Goal: Task Accomplishment & Management: Manage account settings

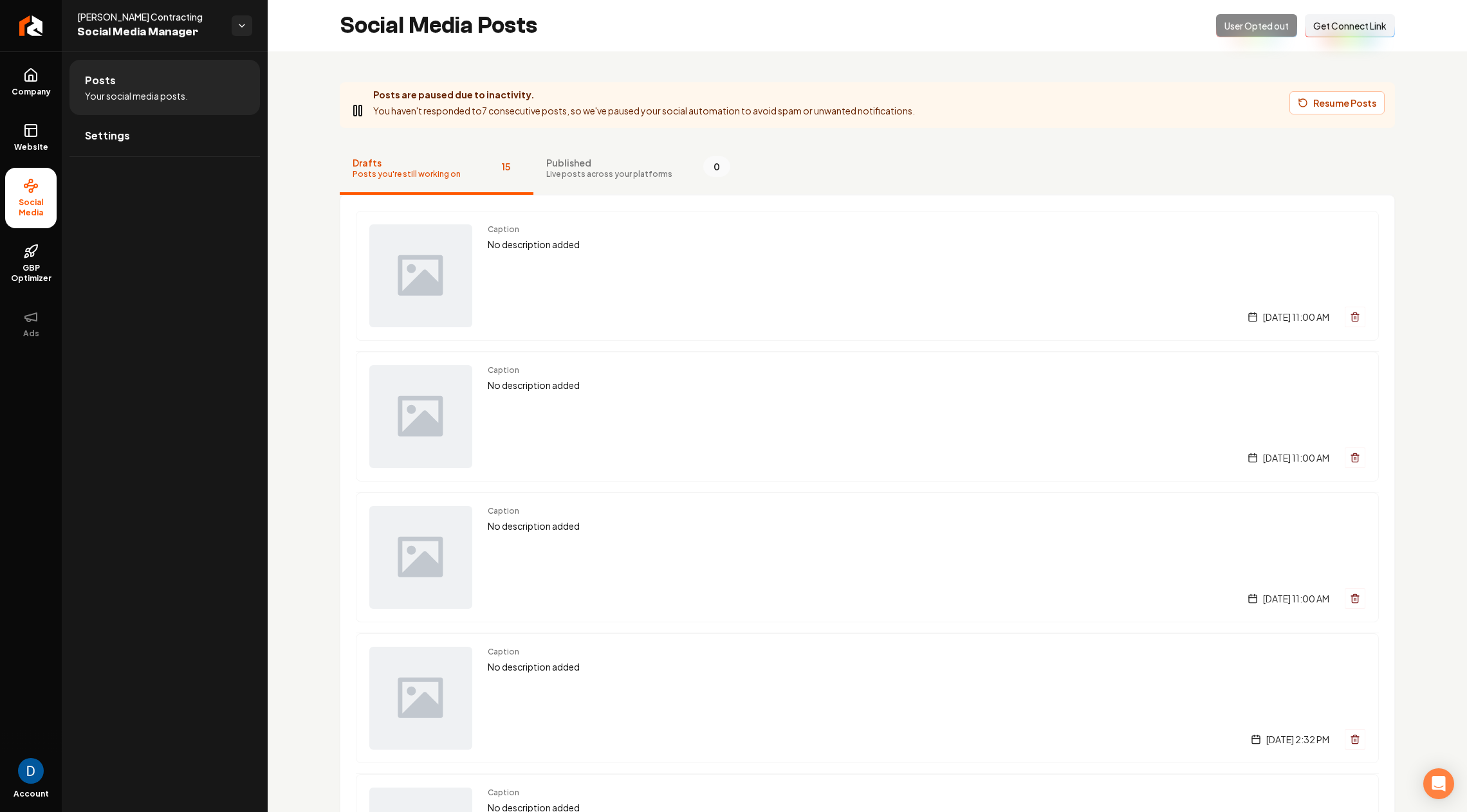
click at [171, 93] on span "Your social media posts." at bounding box center [137, 96] width 103 height 13
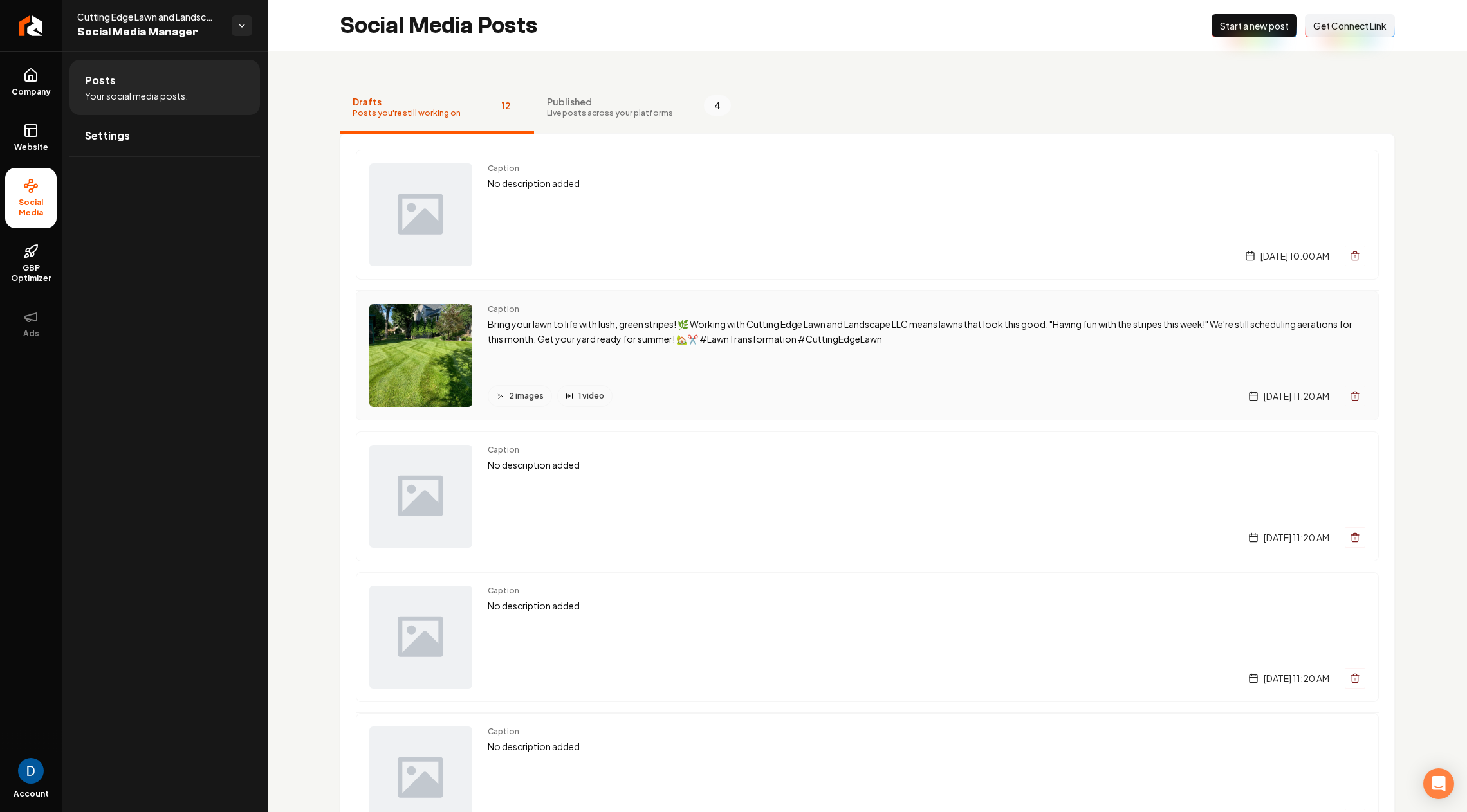
click at [547, 331] on p "Bring your lawn to life with lush, green stripes! 🌿 Working with Cutting Edge L…" at bounding box center [926, 332] width 878 height 30
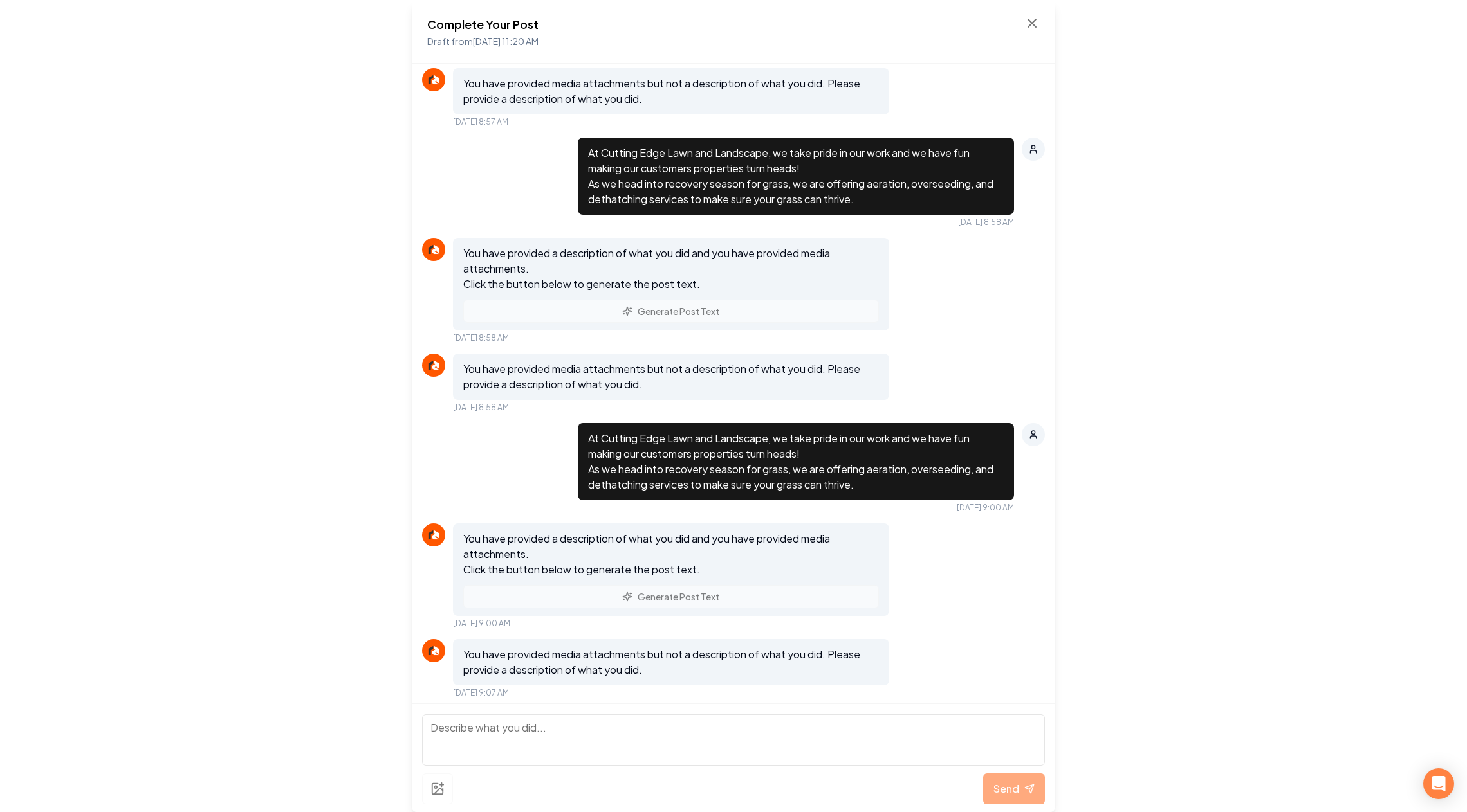
scroll to position [1475, 0]
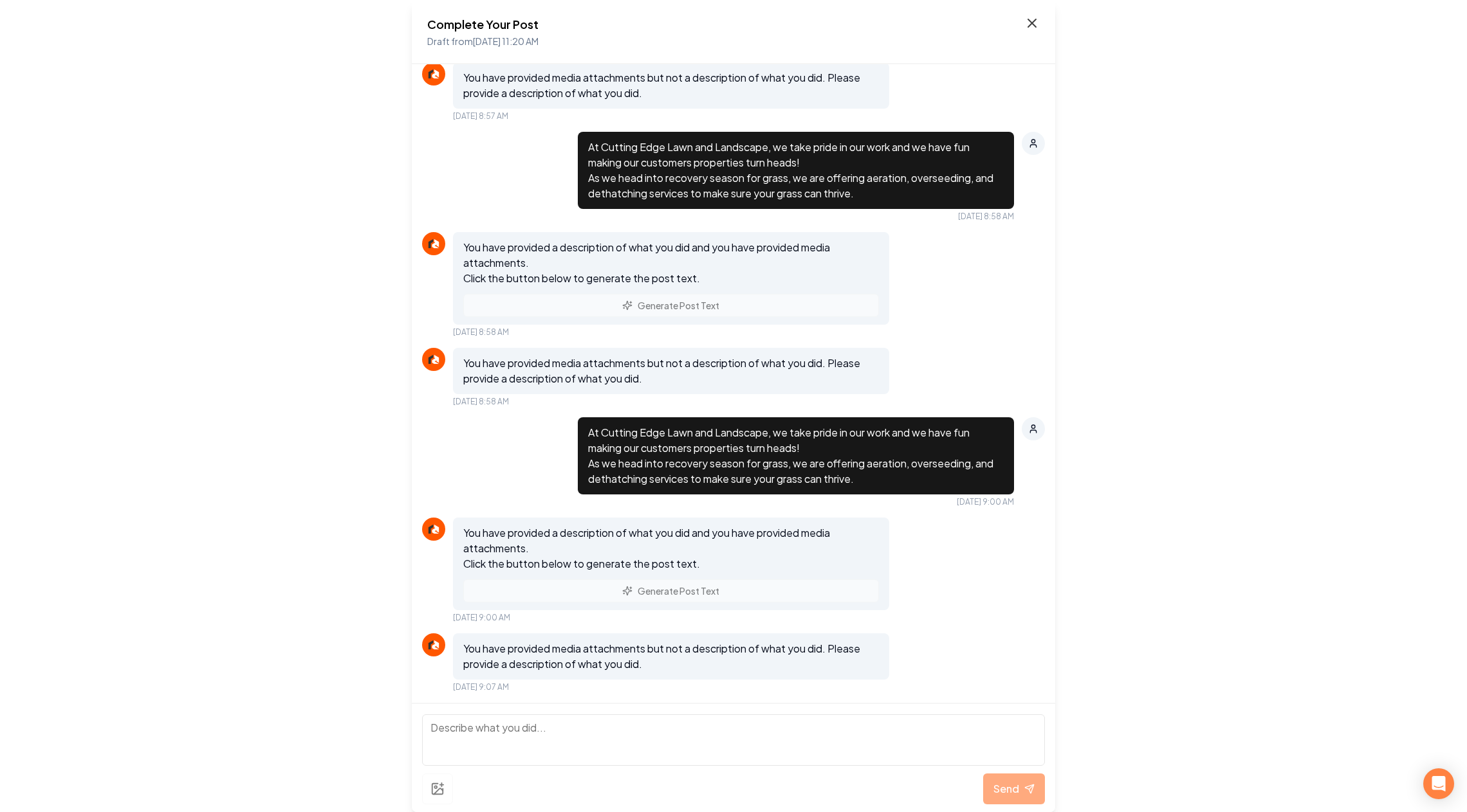
click at [1032, 21] on icon at bounding box center [1032, 23] width 15 height 15
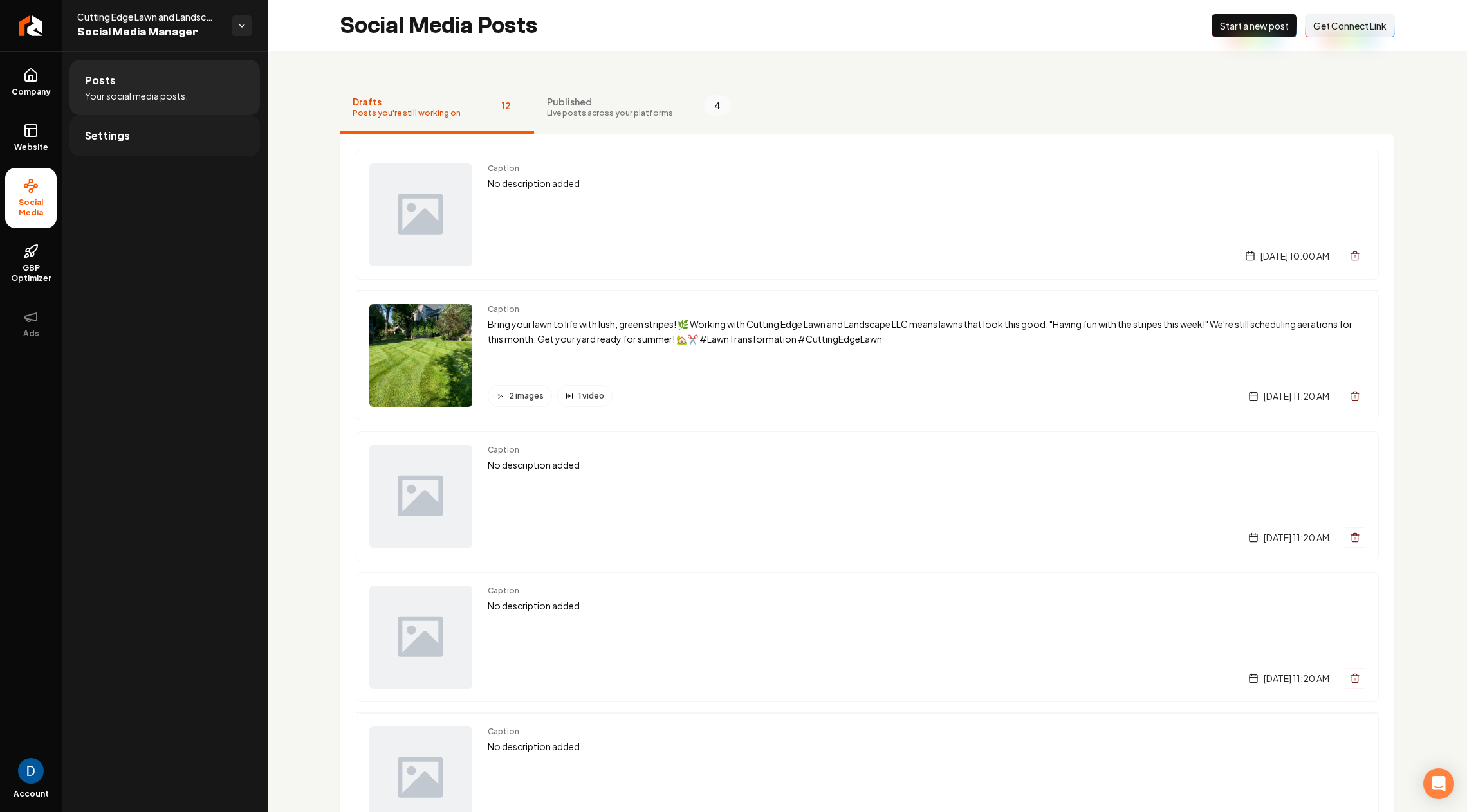
click at [138, 131] on link "Settings" at bounding box center [165, 136] width 190 height 41
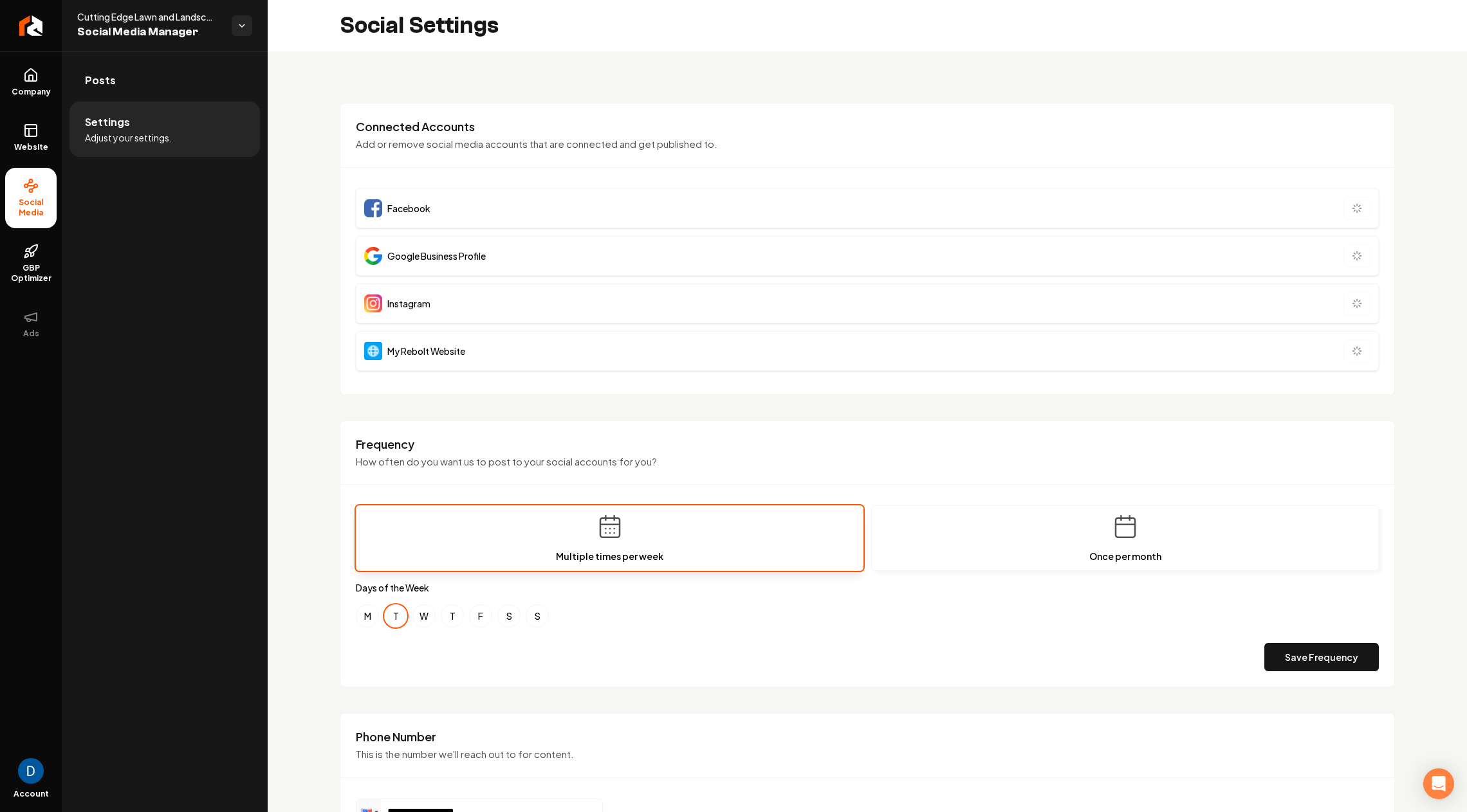
scroll to position [336, 0]
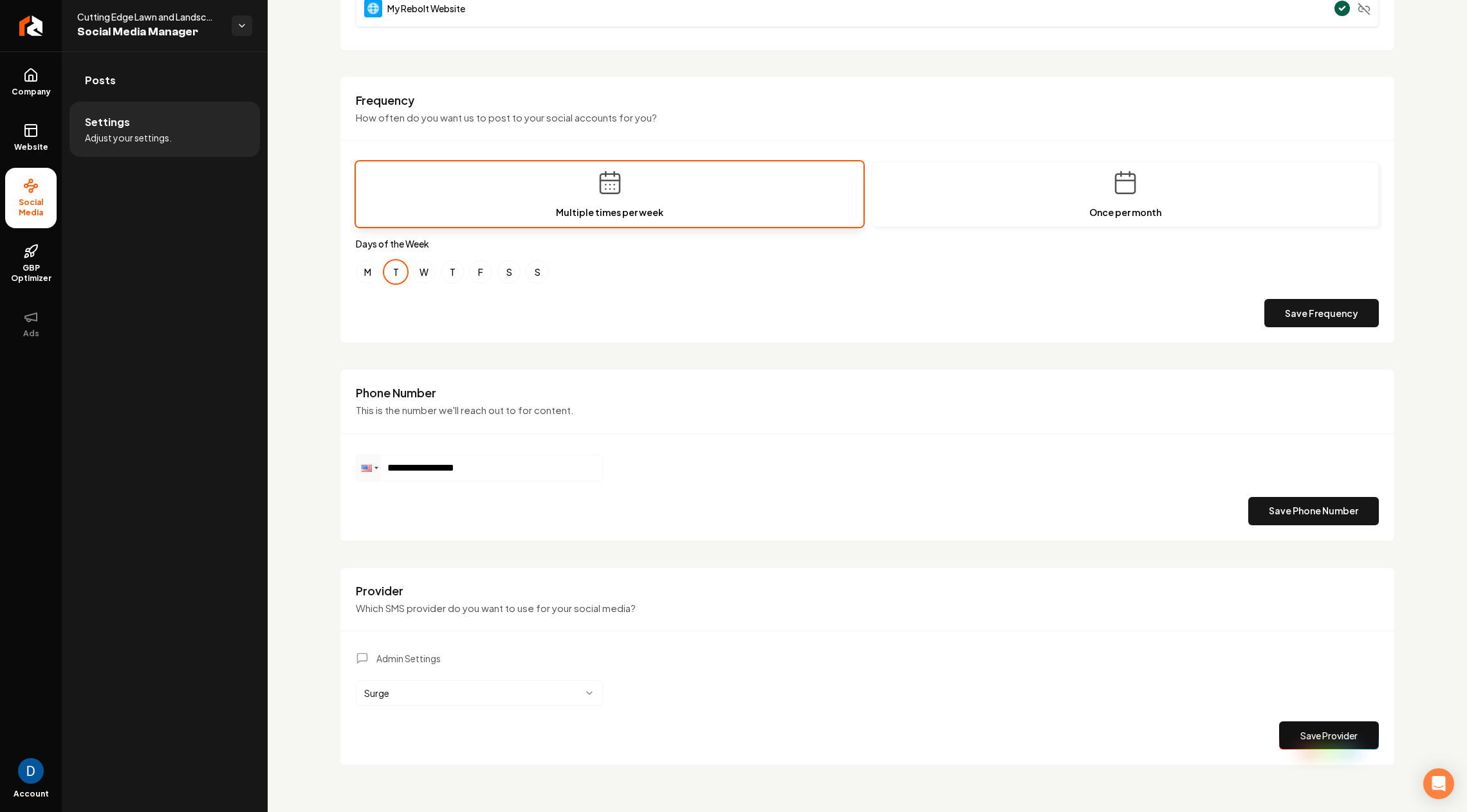
click at [415, 693] on html "**********" at bounding box center [733, 406] width 1467 height 812
click at [313, 705] on html "**********" at bounding box center [733, 406] width 1467 height 812
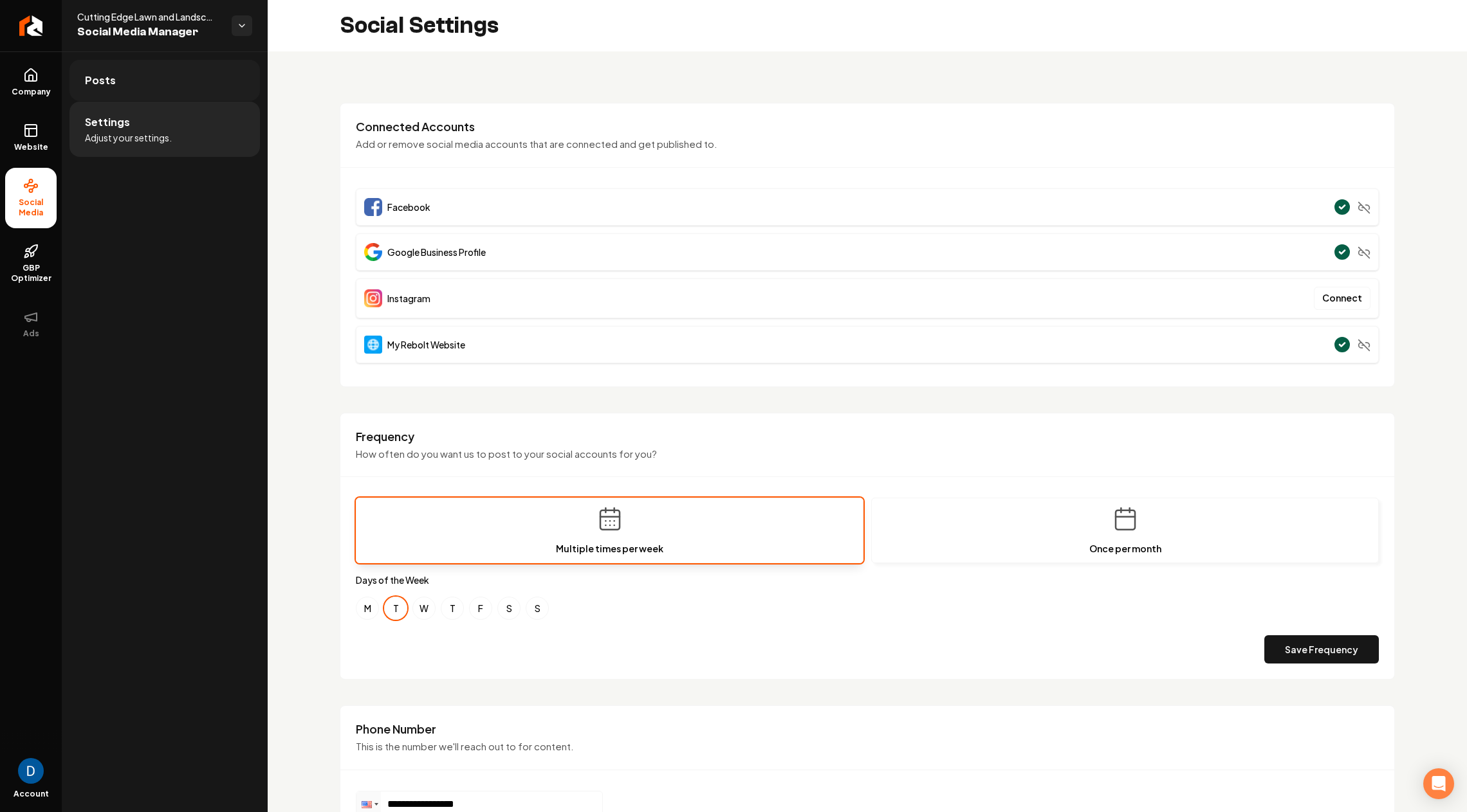
click at [179, 86] on link "Posts" at bounding box center [165, 80] width 190 height 41
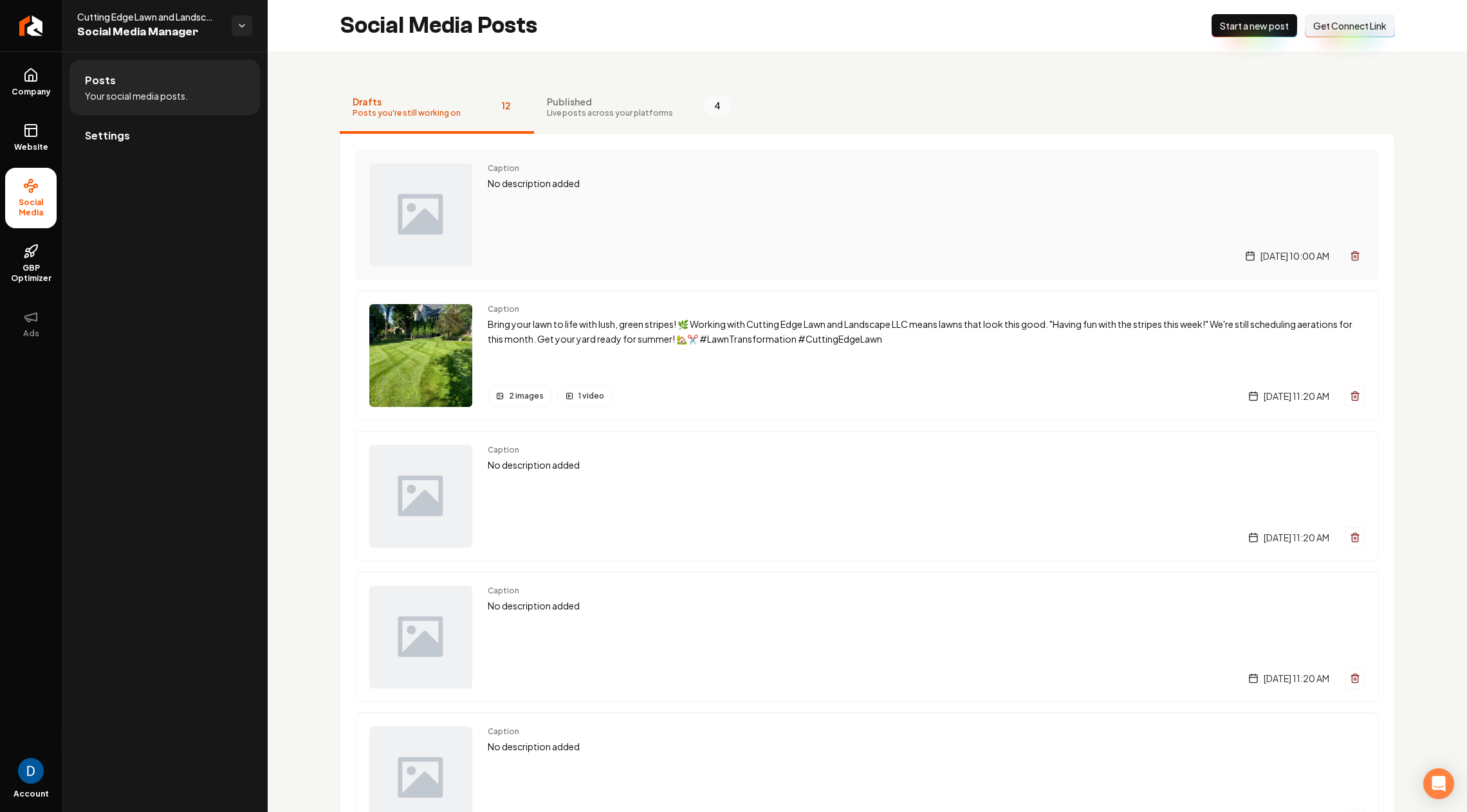
click at [594, 194] on div "Caption No description added Thursday, September 4, 2025 | 10:00 AM" at bounding box center [926, 215] width 878 height 103
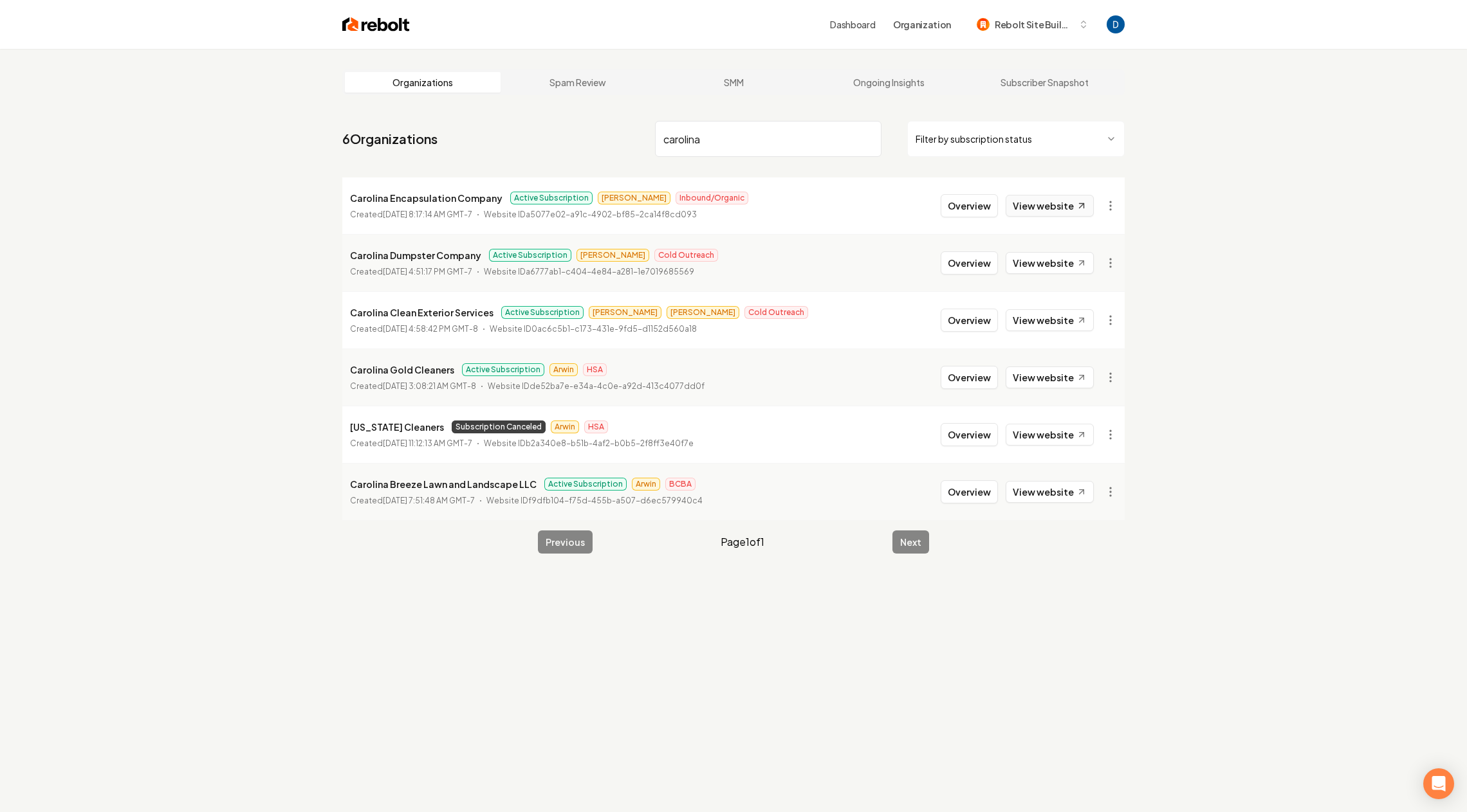
type input "carolina"
click at [1048, 208] on link "View website" at bounding box center [1049, 206] width 88 height 22
click at [969, 211] on button "Overview" at bounding box center [969, 206] width 57 height 23
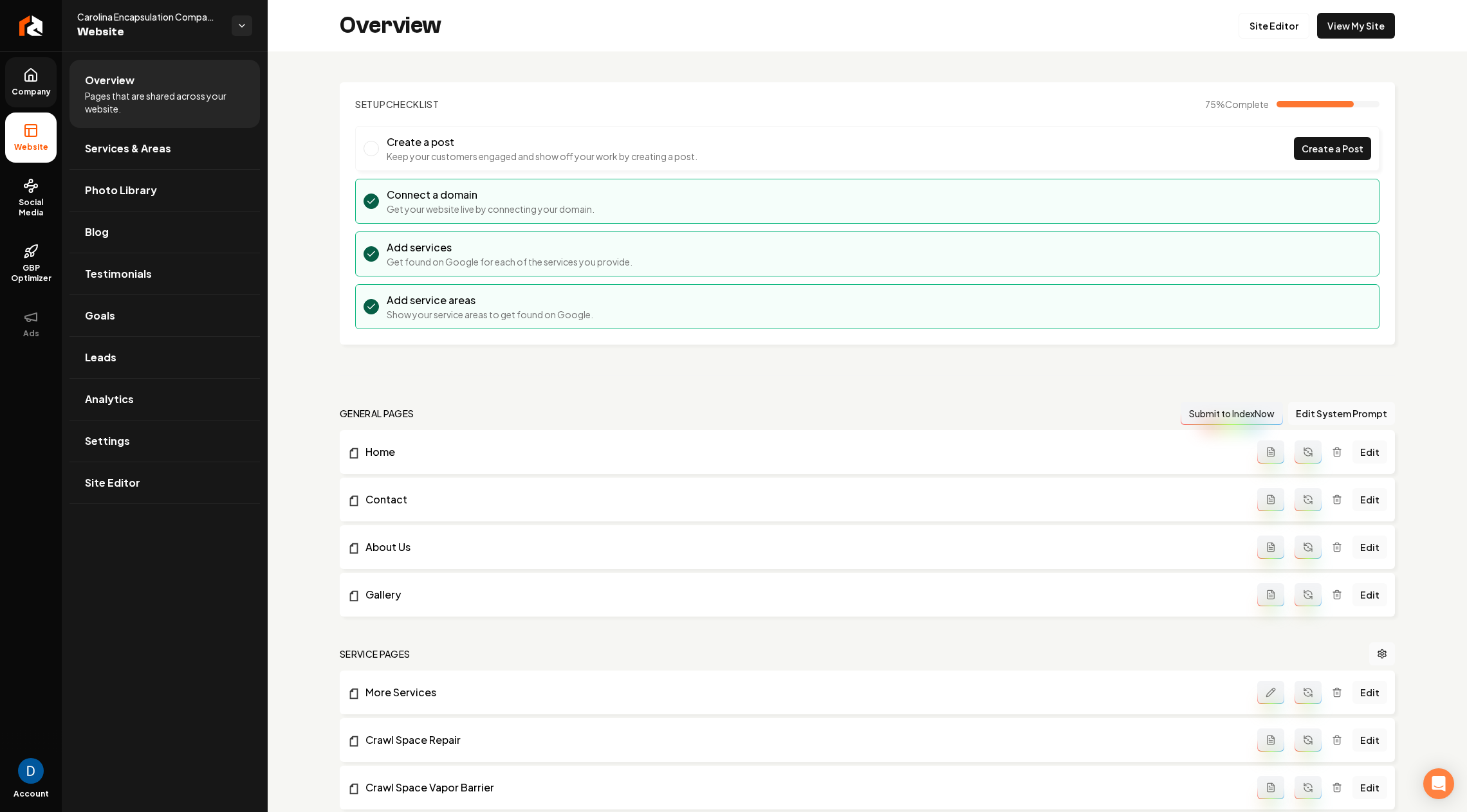
click at [36, 87] on span "Company" at bounding box center [31, 92] width 49 height 10
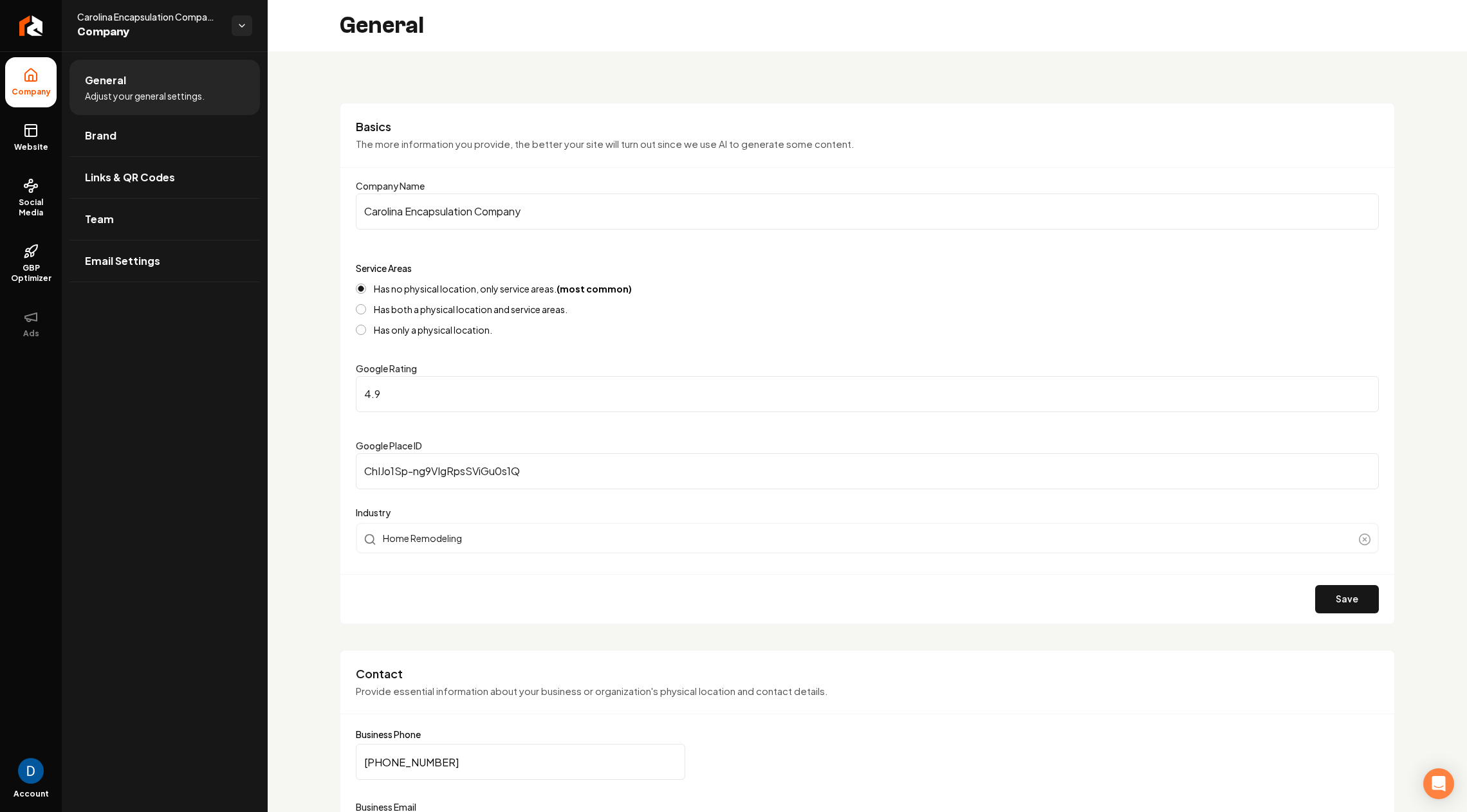
click at [179, 19] on span "Carolina Encapsulation Company" at bounding box center [149, 17] width 144 height 13
copy span "Carolina Encapsulation Company"
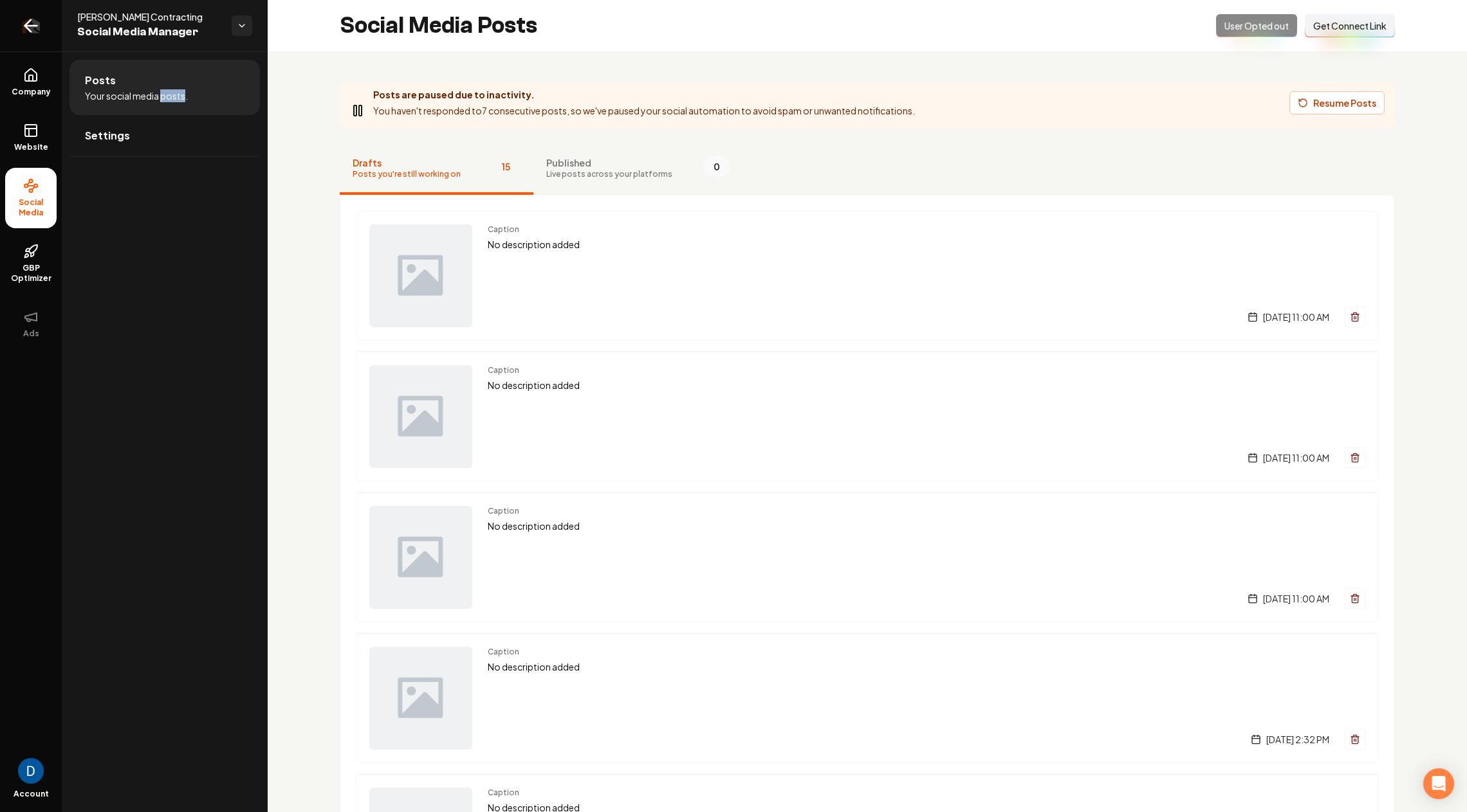
click at [32, 33] on icon "Return to dashboard" at bounding box center [31, 25] width 20 height 20
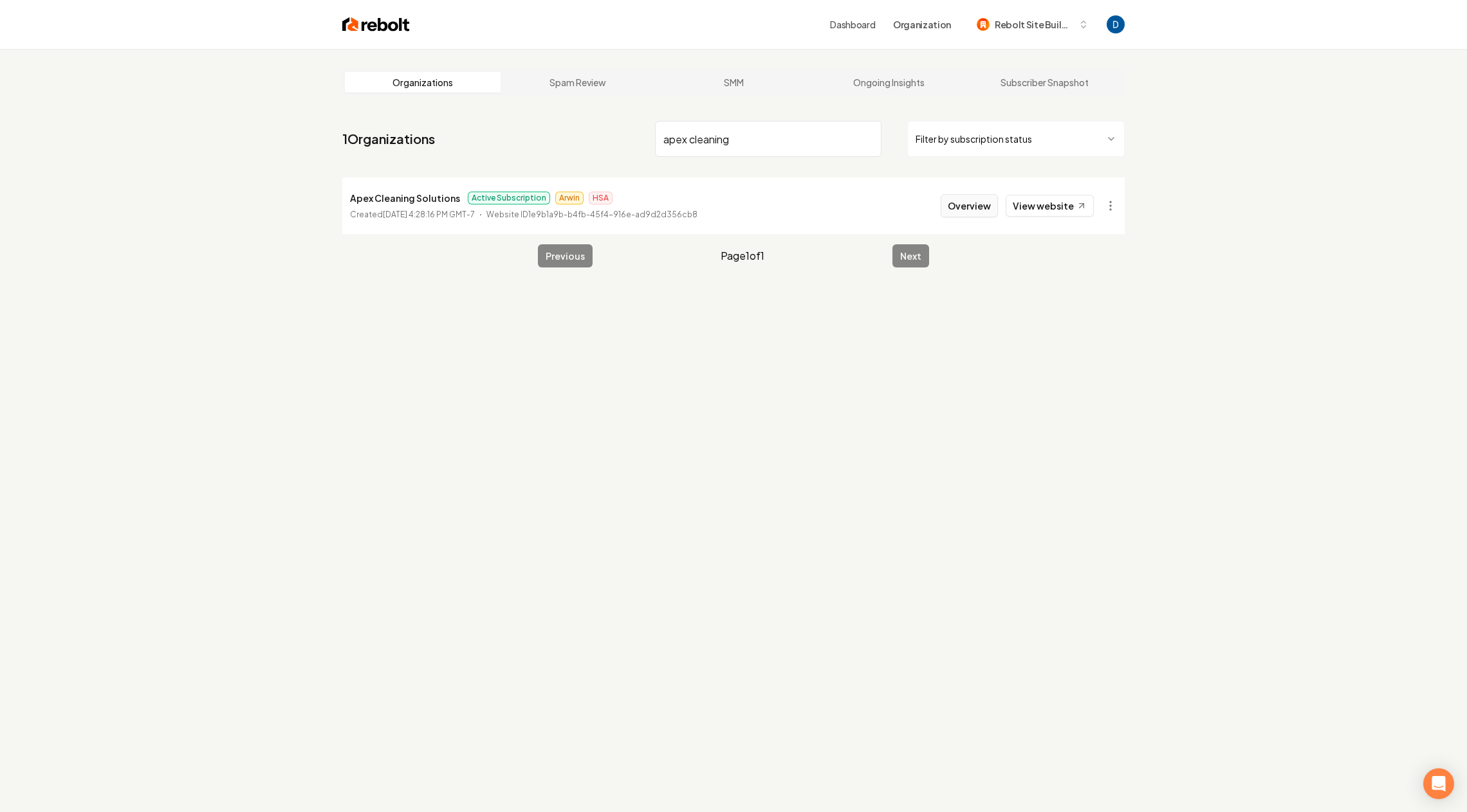
type input "apex cleaning"
click at [980, 200] on button "Overview" at bounding box center [969, 206] width 57 height 23
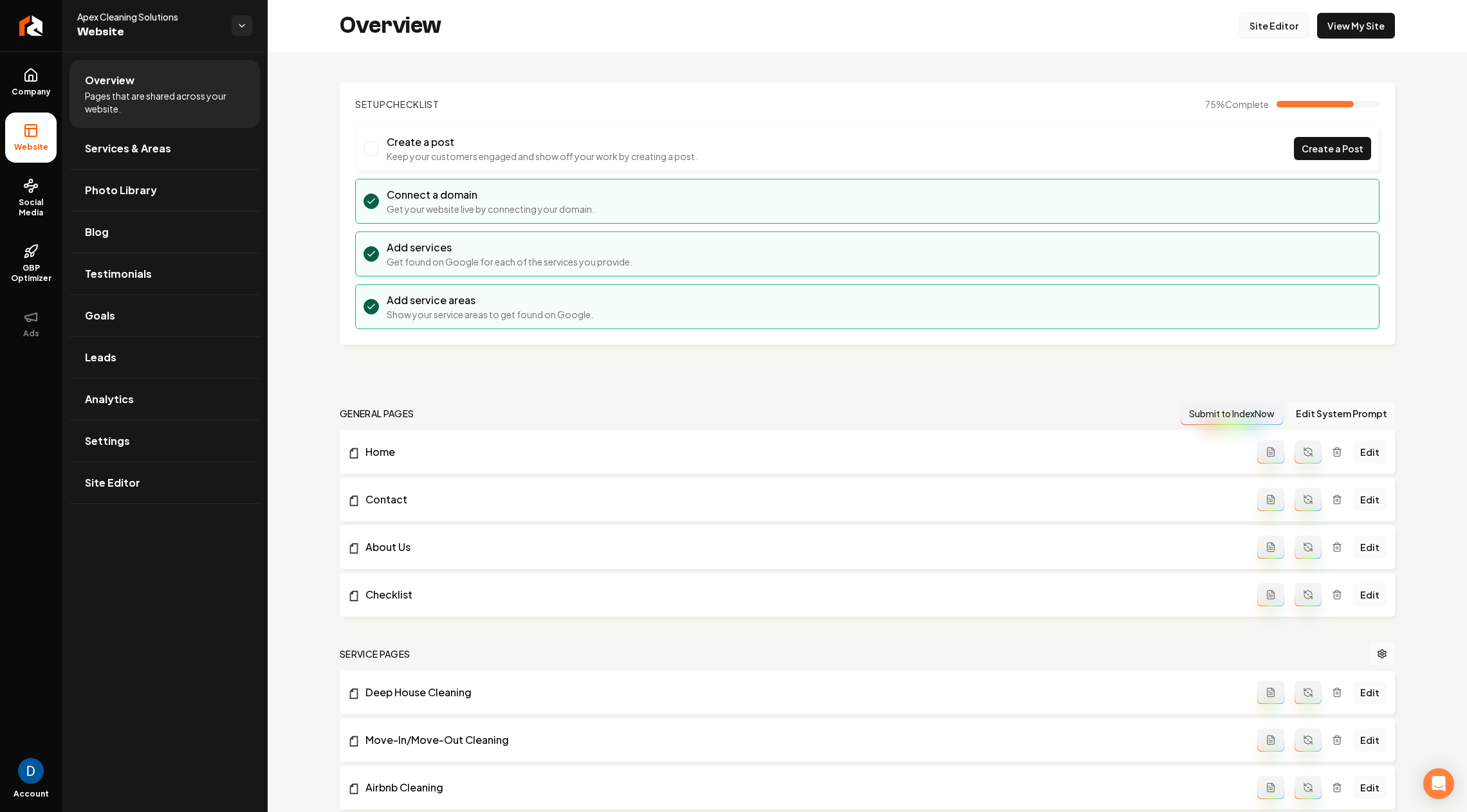
click at [1282, 27] on link "Site Editor" at bounding box center [1274, 25] width 70 height 25
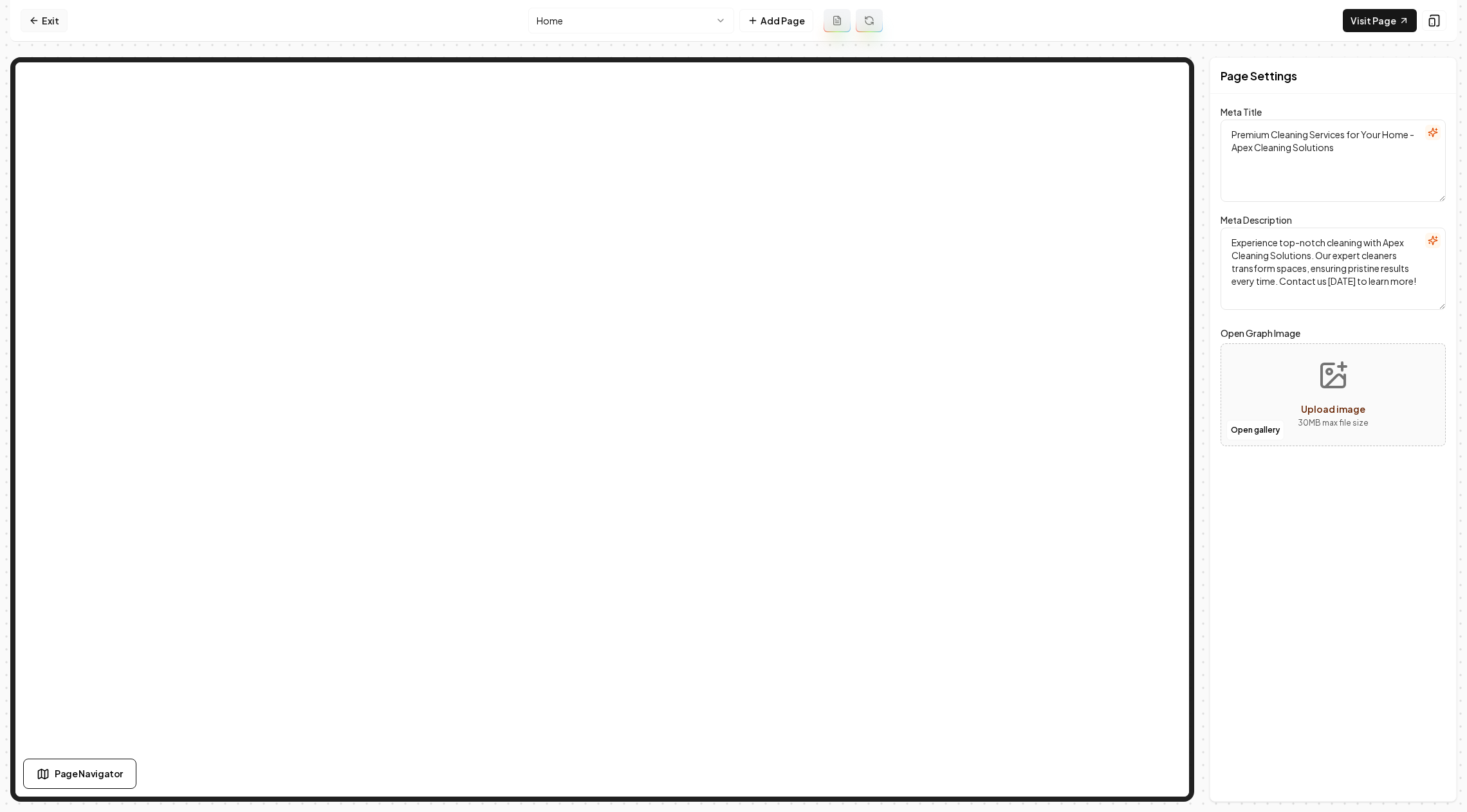
click at [48, 20] on link "Exit" at bounding box center [44, 20] width 47 height 23
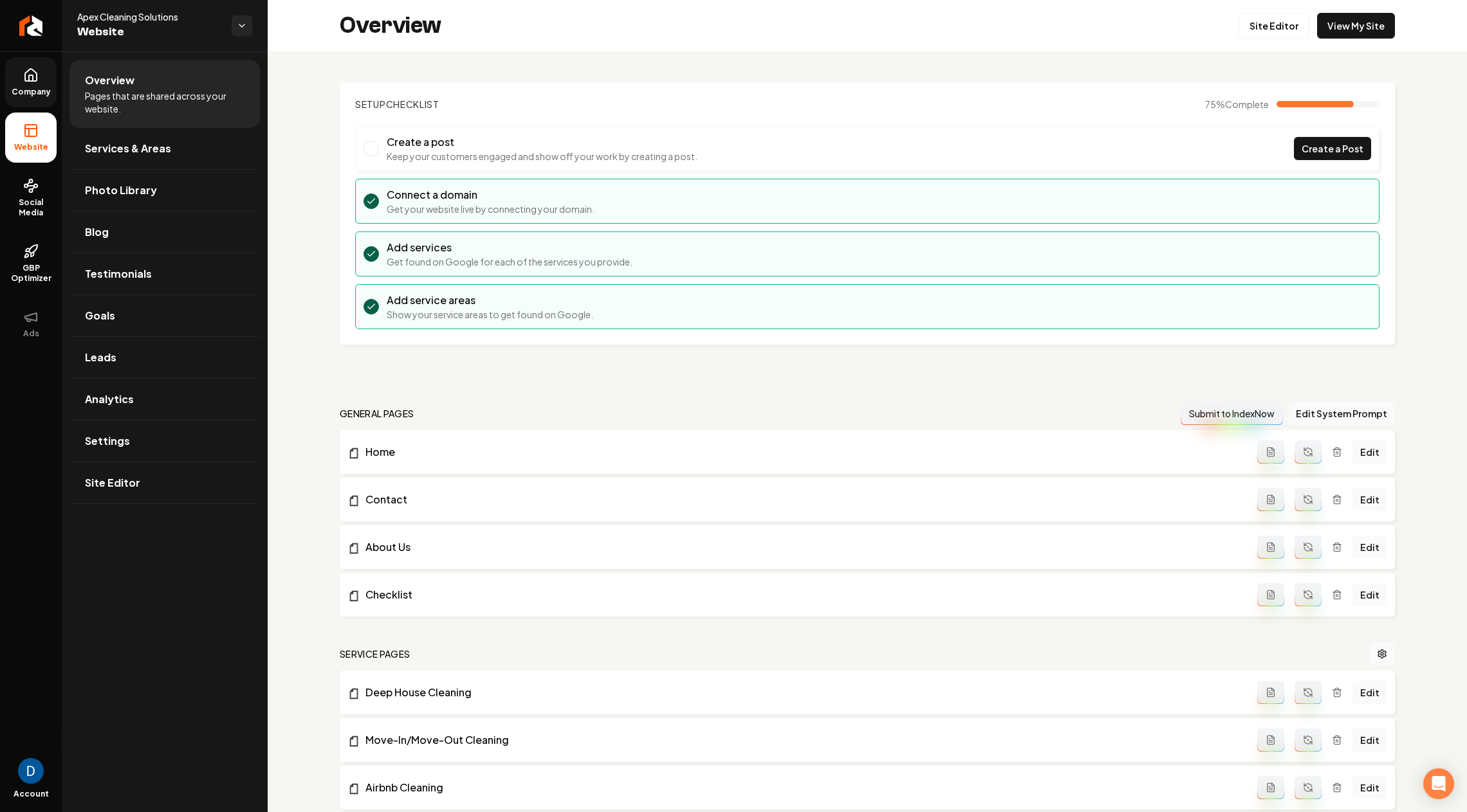
click at [32, 82] on link "Company" at bounding box center [31, 82] width 52 height 50
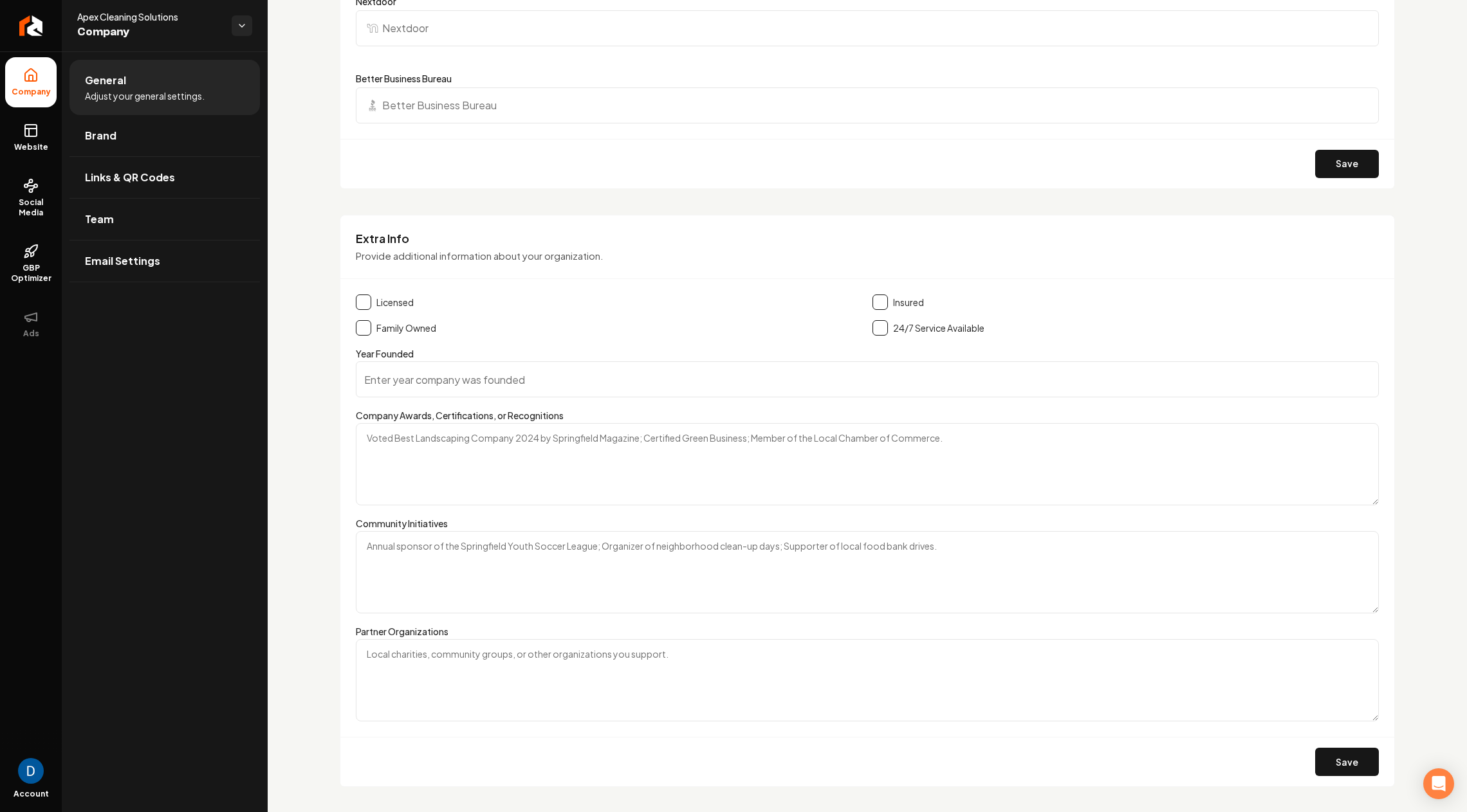
scroll to position [1576, 0]
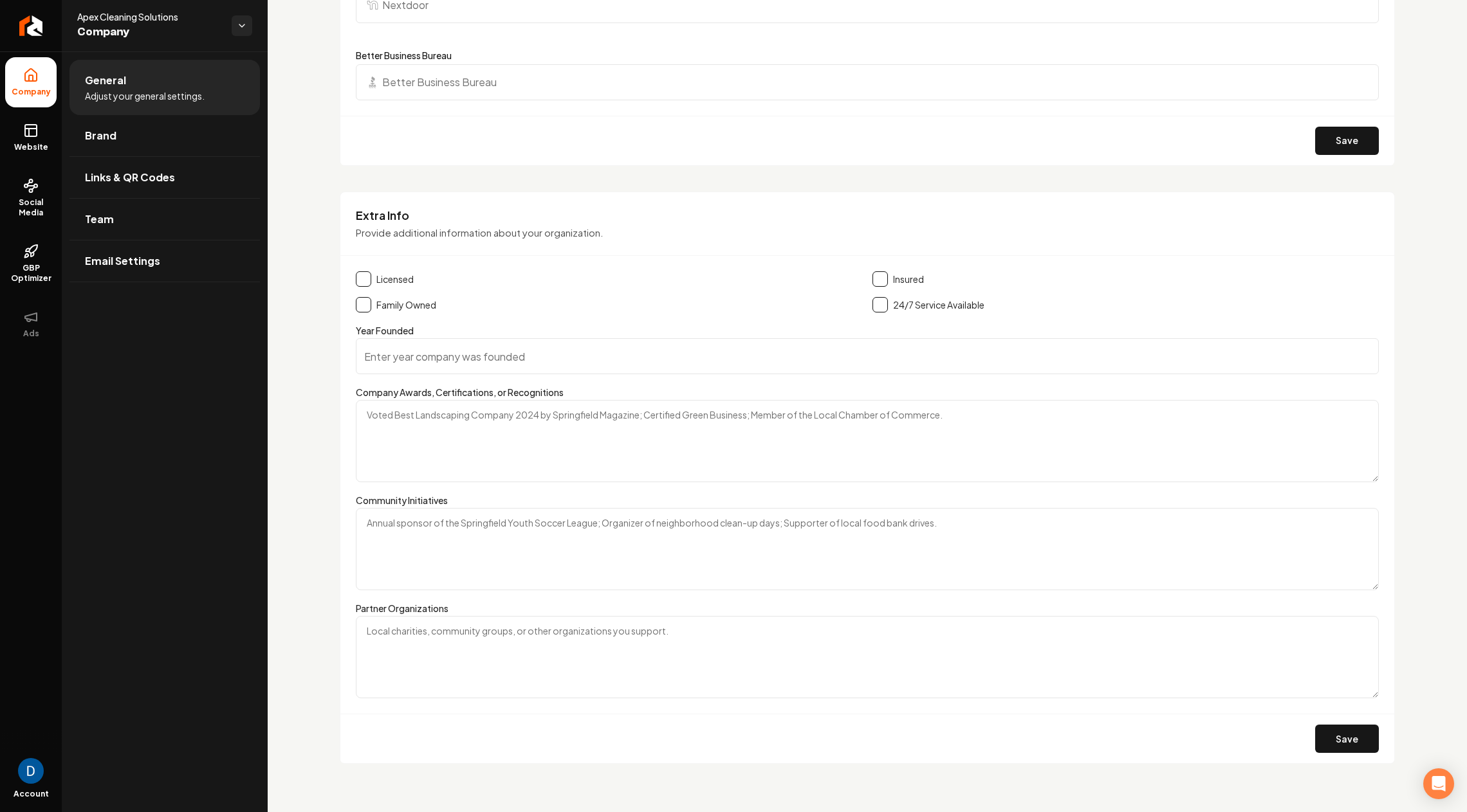
click at [473, 368] on input "Year Founded" at bounding box center [868, 357] width 1023 height 36
click at [417, 346] on input "Year Founded" at bounding box center [868, 357] width 1023 height 36
click at [413, 357] on input "Year Founded" at bounding box center [868, 357] width 1023 height 36
click at [413, 449] on textarea "Company Awards, Certifications, or Recognitions" at bounding box center [868, 441] width 1023 height 82
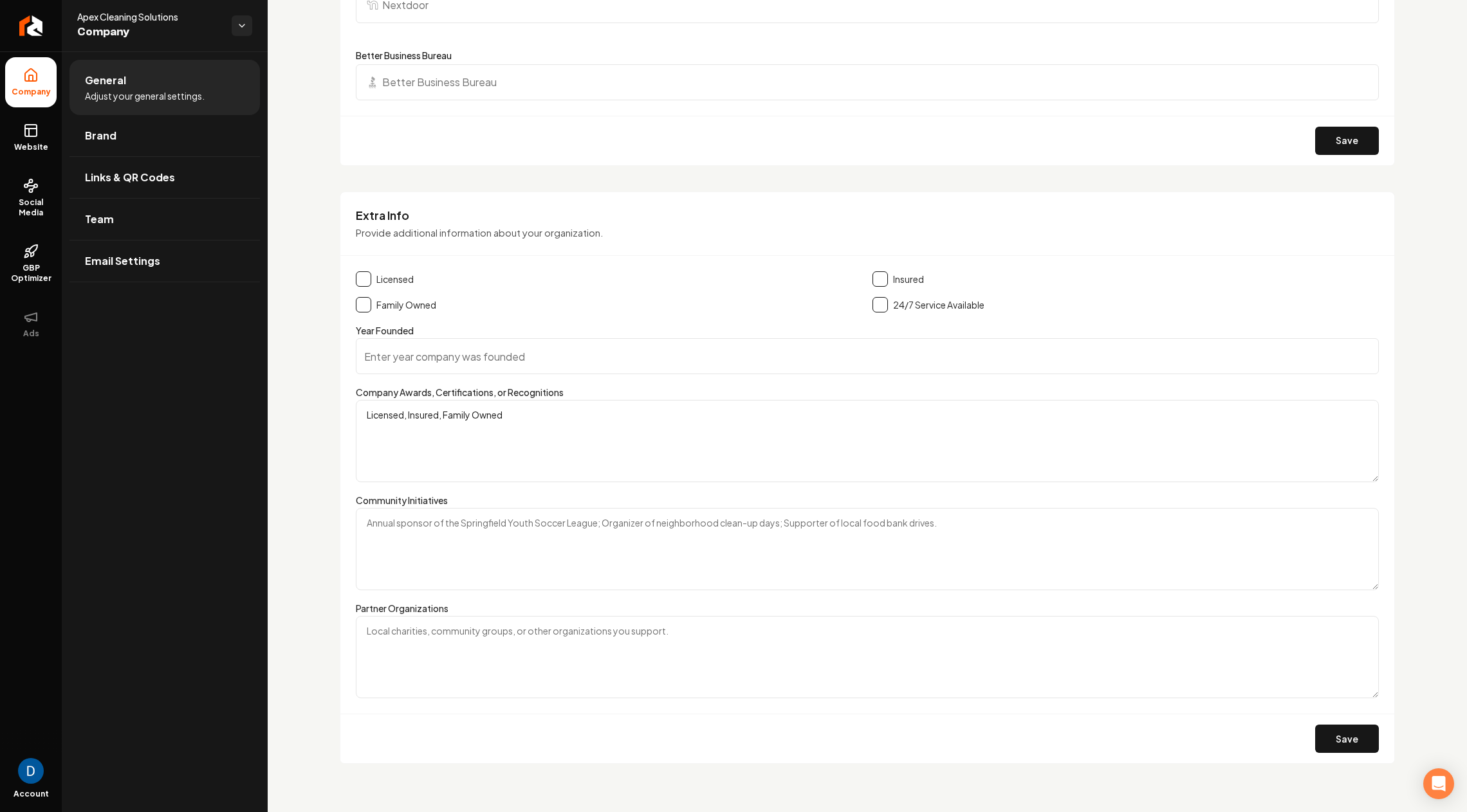
type textarea "Licensed, Insured, Family Owned"
click at [30, 27] on icon "Return to dashboard" at bounding box center [31, 25] width 20 height 20
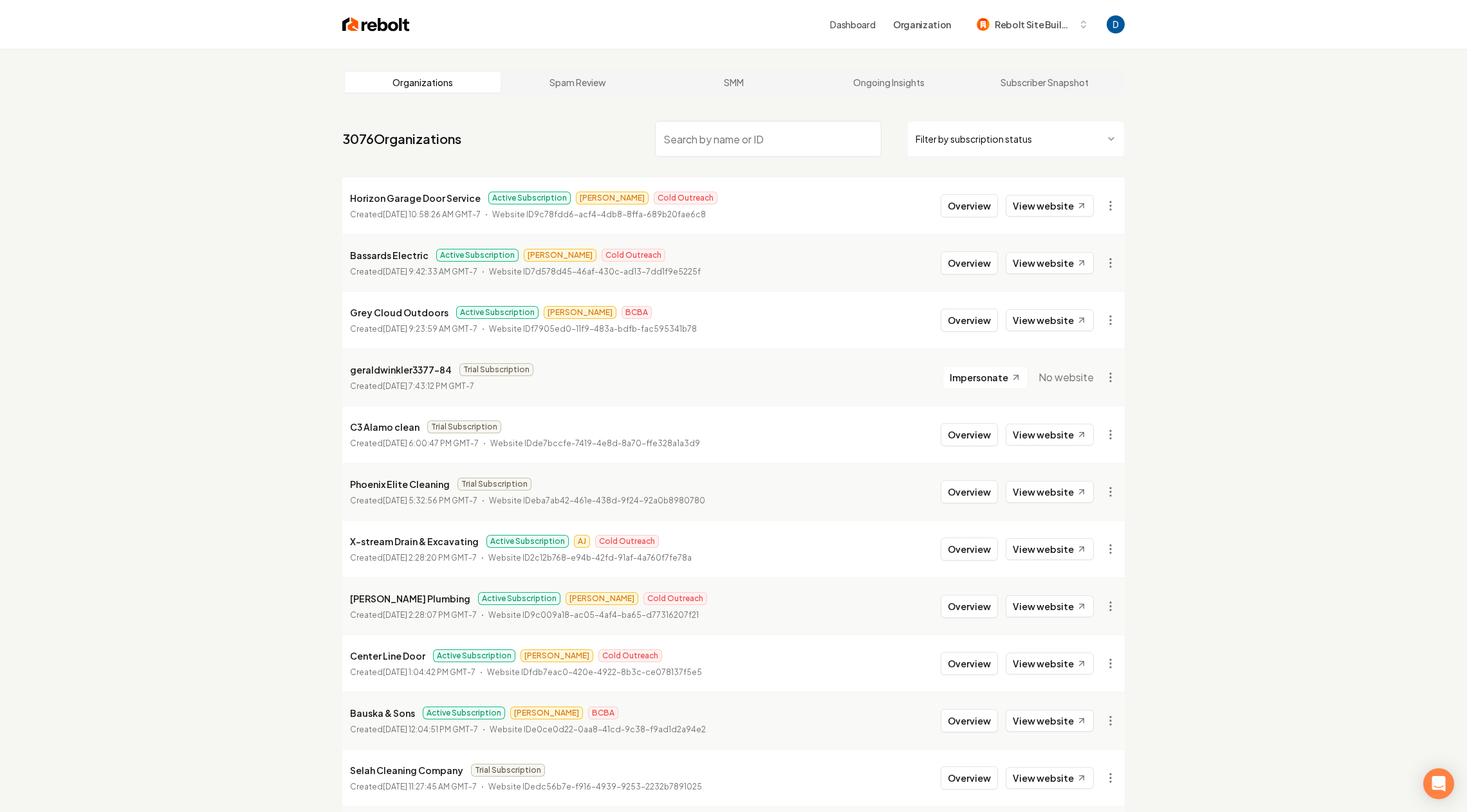
click at [701, 132] on input "search" at bounding box center [768, 139] width 227 height 36
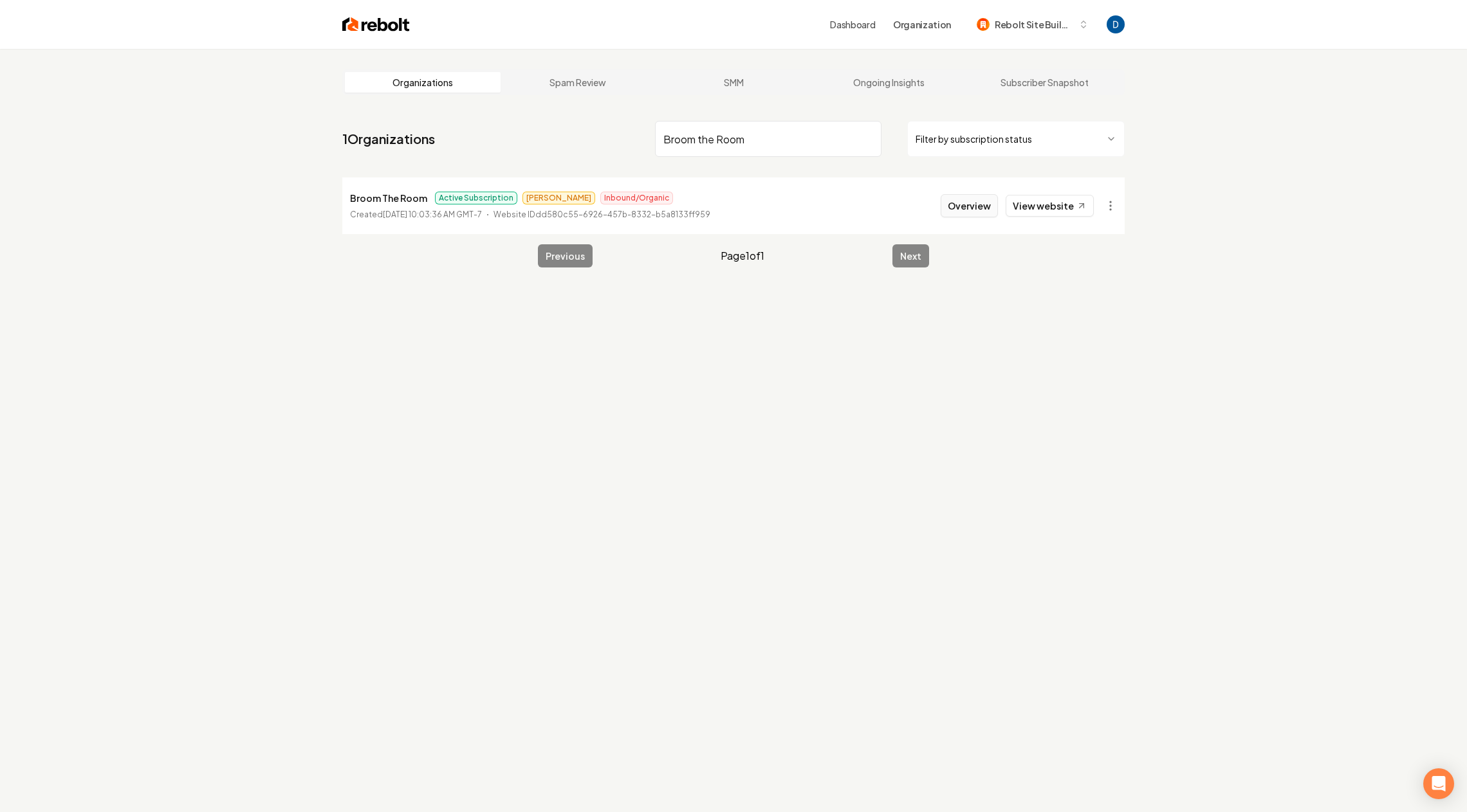
type input "Broom the Room"
click at [960, 203] on button "Overview" at bounding box center [969, 206] width 57 height 23
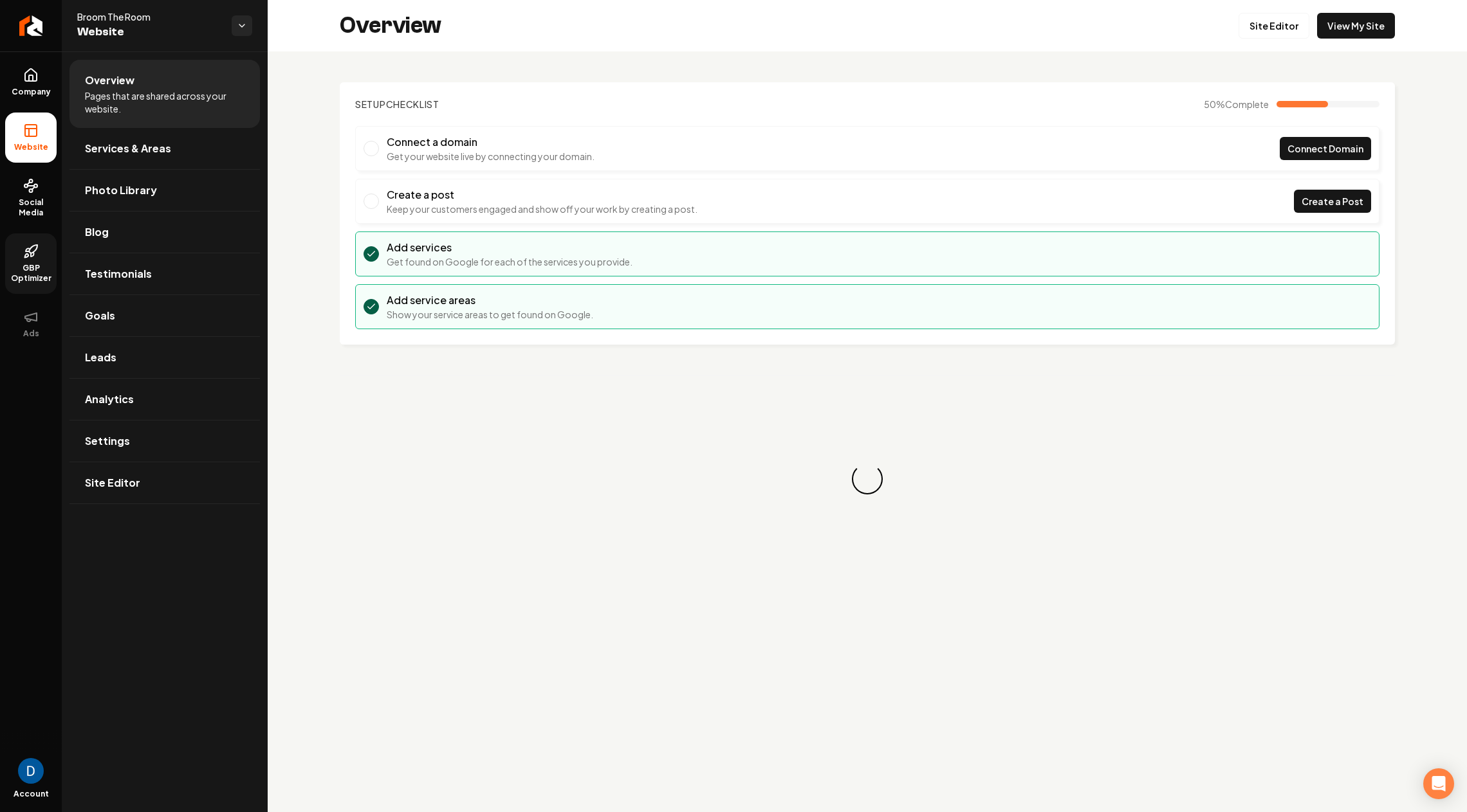
click at [20, 269] on span "GBP Optimizer" at bounding box center [31, 273] width 52 height 20
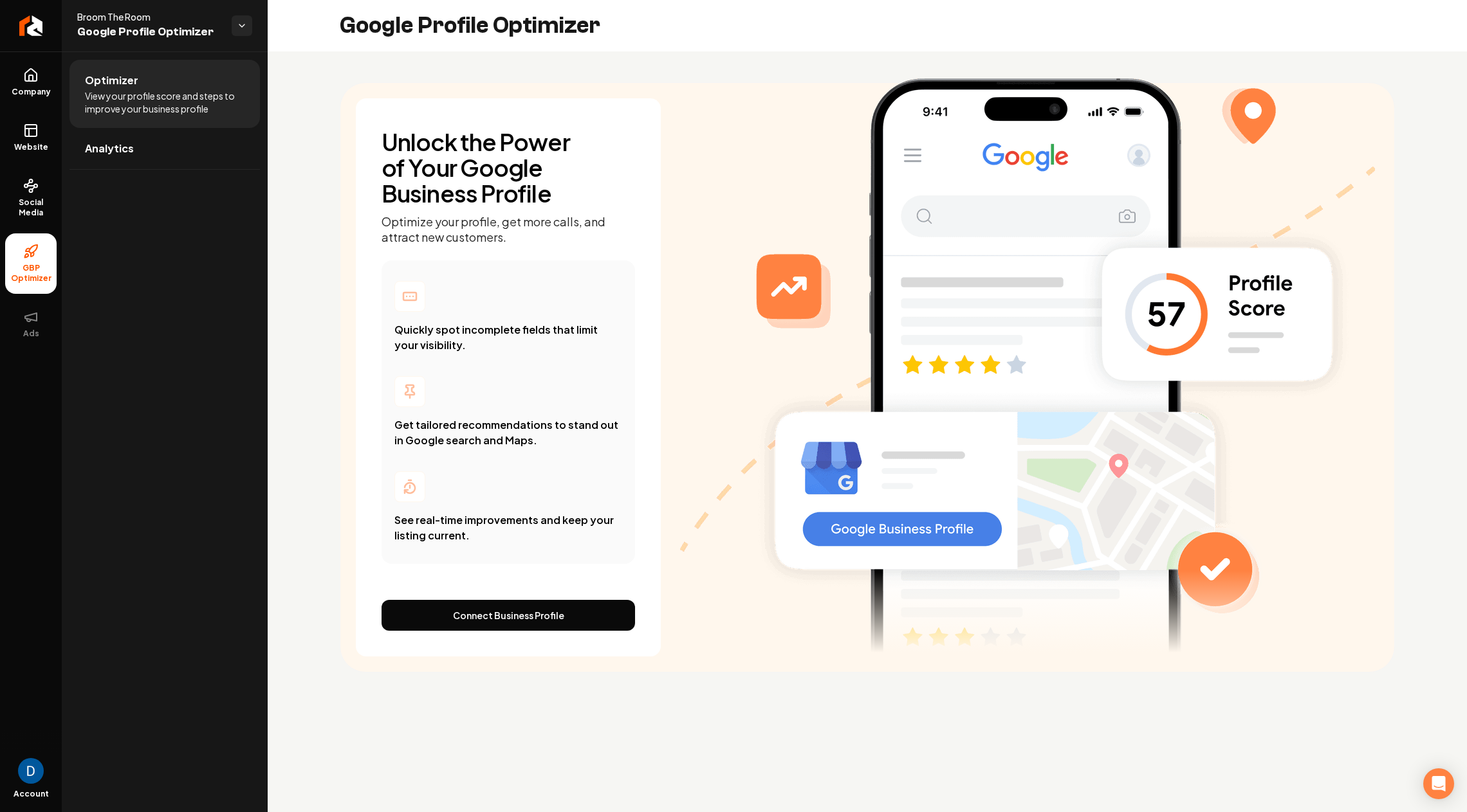
click at [57, 192] on ul "Company Website Social Media GBP Optimizer Ads" at bounding box center [31, 203] width 62 height 303
click at [35, 203] on span "Social Media" at bounding box center [31, 208] width 52 height 20
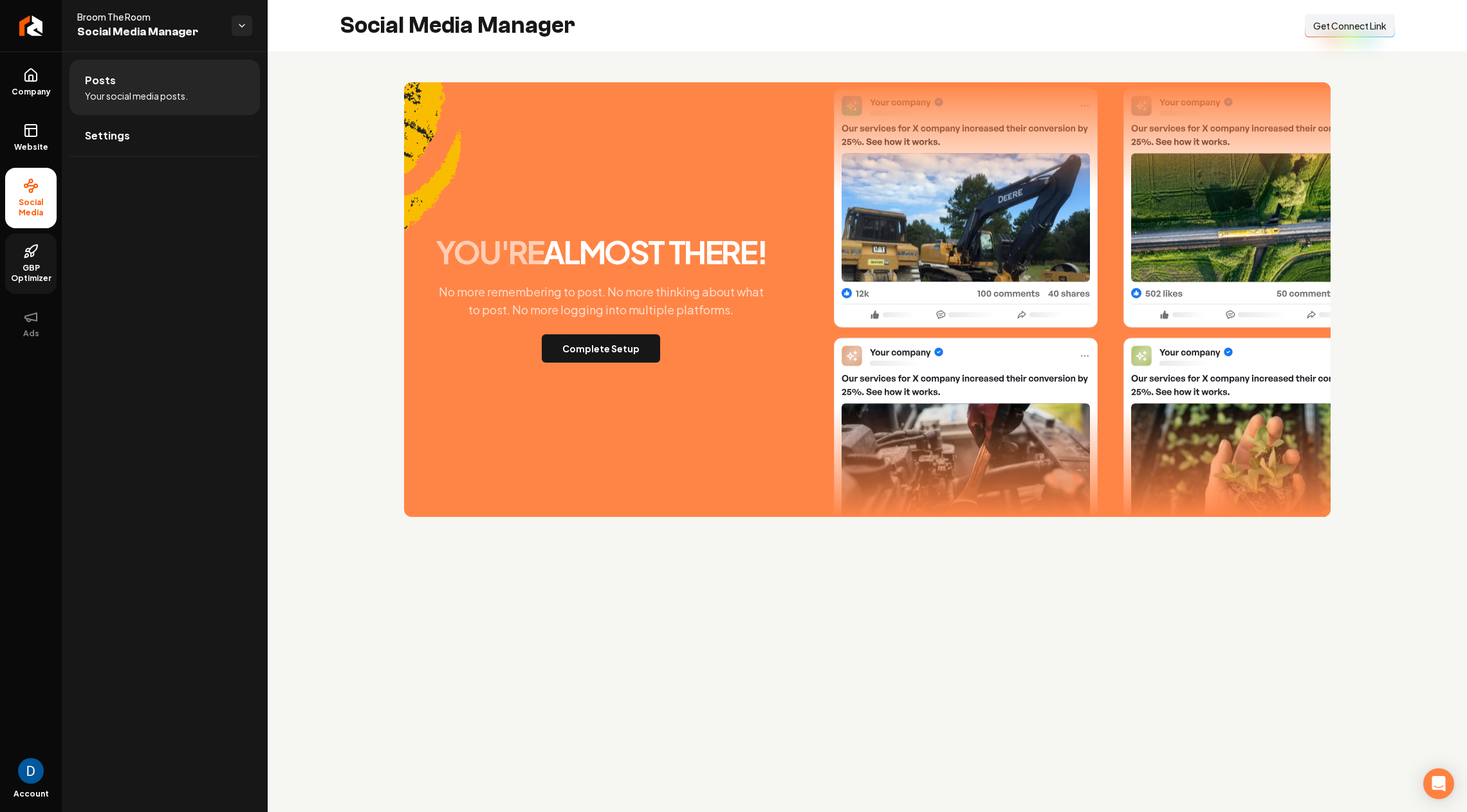
click at [1357, 28] on span "Get Connect Link" at bounding box center [1349, 26] width 73 height 13
click at [24, 83] on link "Company" at bounding box center [31, 82] width 52 height 50
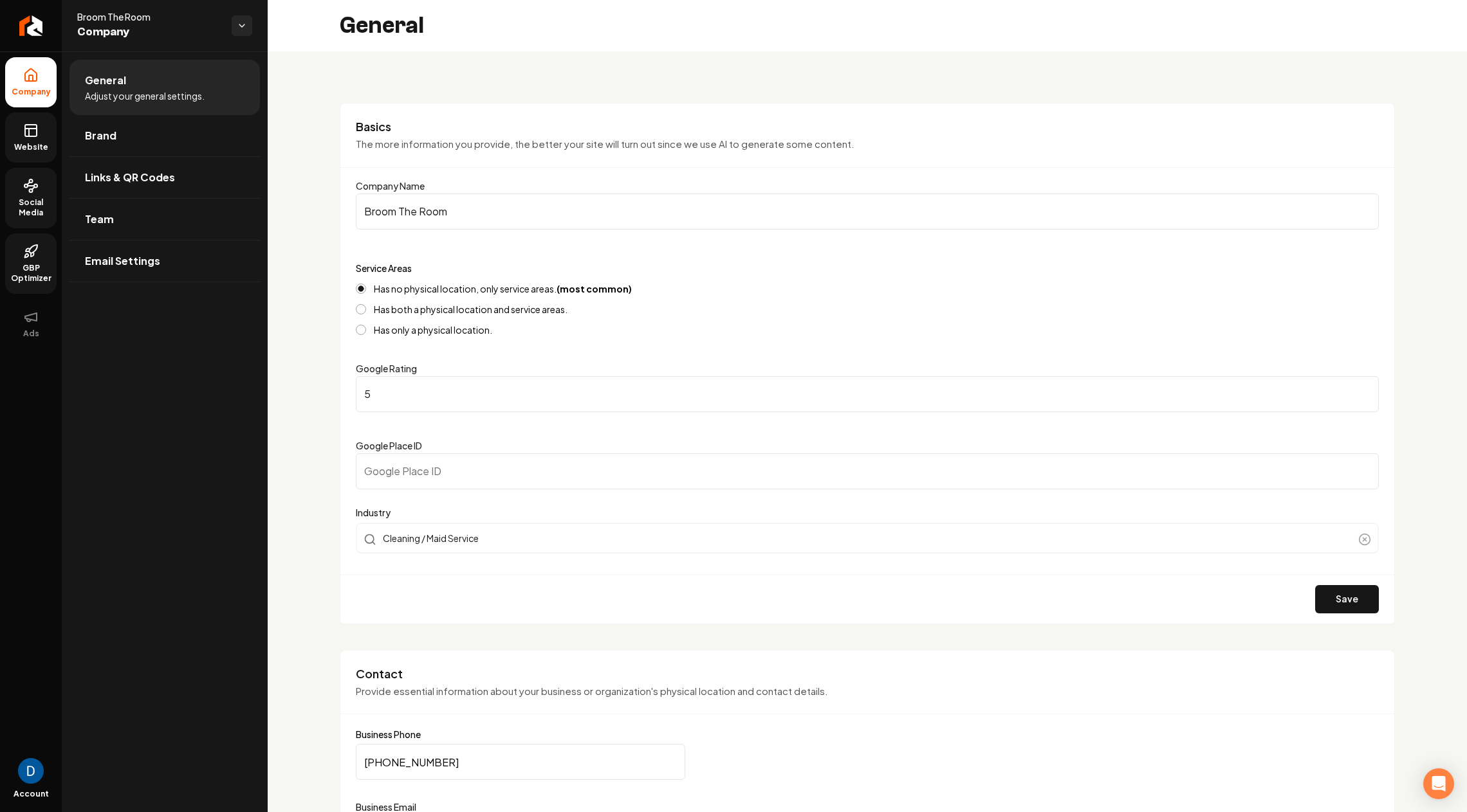
click at [25, 132] on rect at bounding box center [31, 131] width 12 height 12
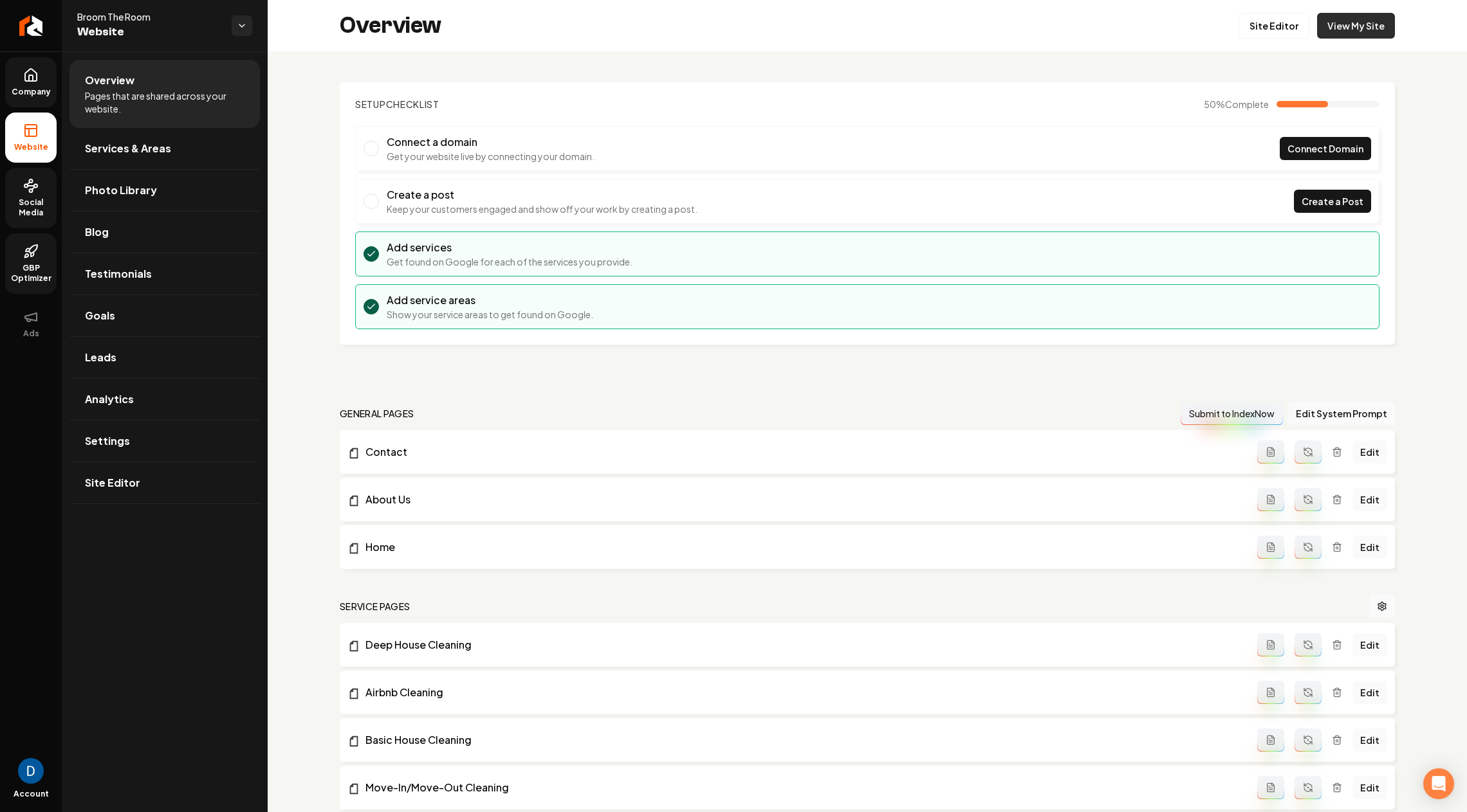
click at [1361, 20] on link "View My Site" at bounding box center [1356, 25] width 78 height 25
click at [31, 85] on link "Company" at bounding box center [31, 82] width 52 height 50
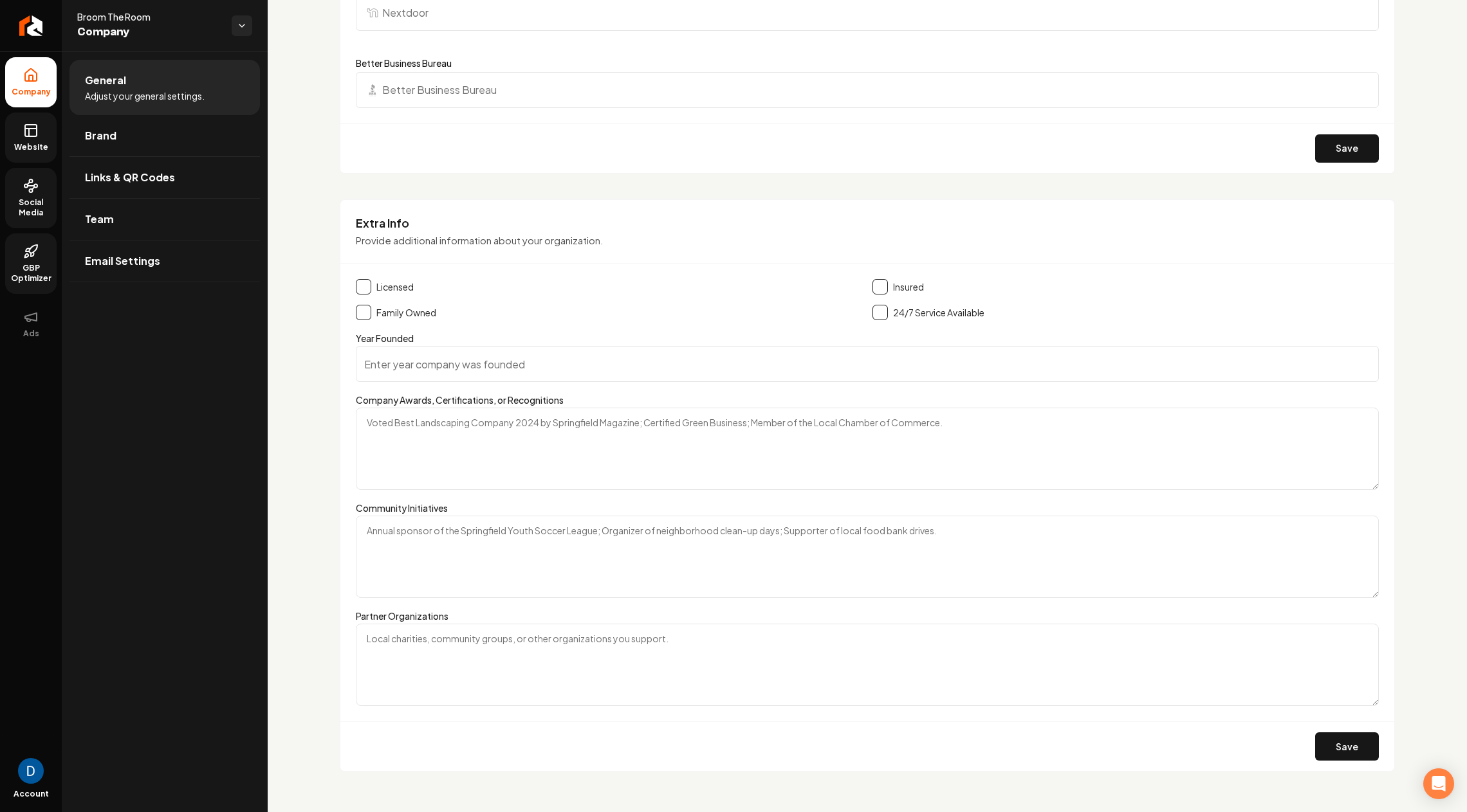
scroll to position [1570, 0]
click at [368, 291] on div "Licensed Insured Family Owned 24/7 Service Available" at bounding box center [868, 298] width 1023 height 41
click at [367, 288] on button "Main content area" at bounding box center [363, 285] width 15 height 15
click at [367, 314] on button "Main content area" at bounding box center [363, 310] width 15 height 15
click at [878, 279] on button "Main content area" at bounding box center [880, 285] width 15 height 15
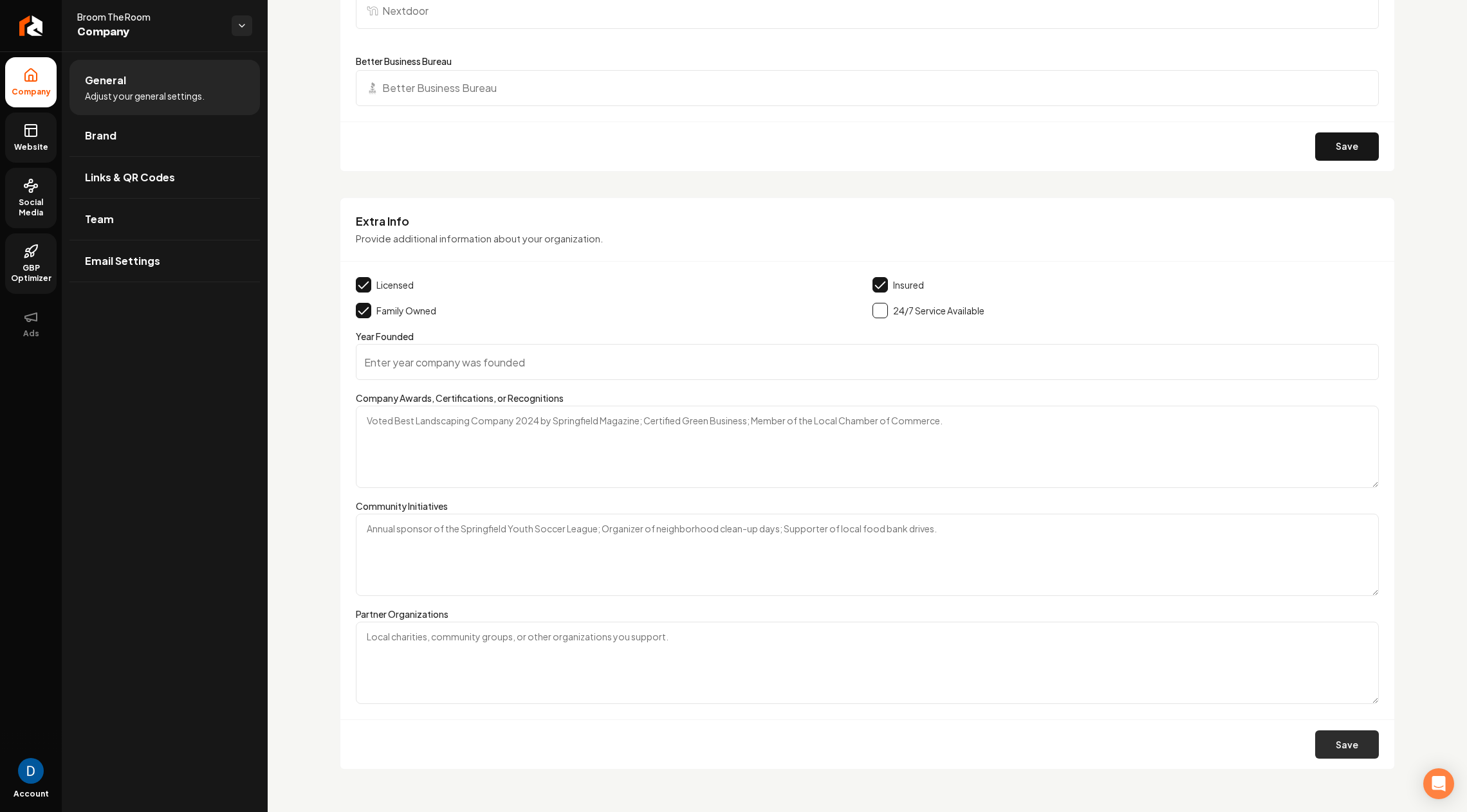
click at [1349, 750] on button "Save" at bounding box center [1347, 744] width 64 height 28
click at [109, 13] on span "Broom The Room" at bounding box center [149, 17] width 144 height 13
copy span "Broom The Room"
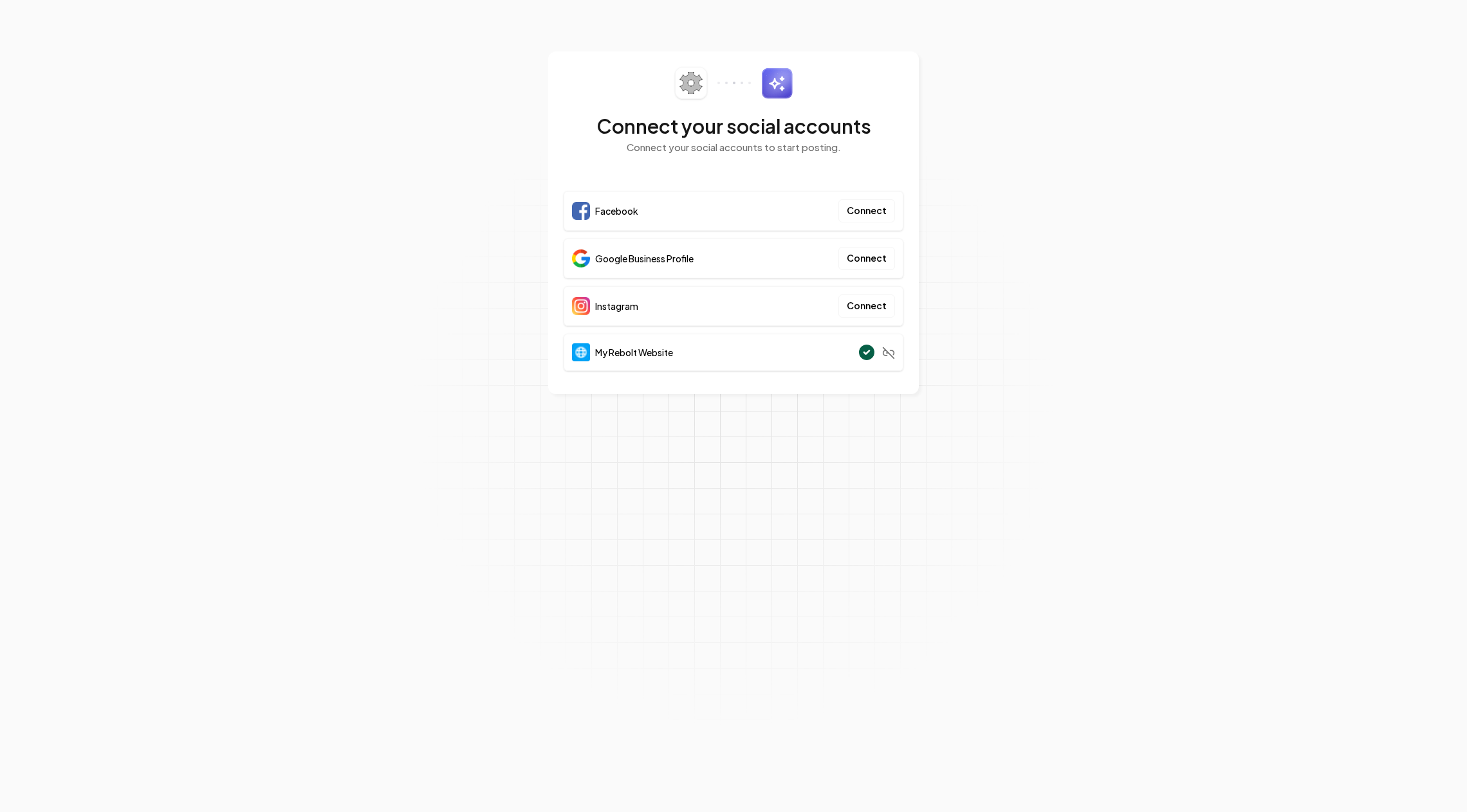
click at [173, 49] on section "Connect your social accounts Connect your social accounts to start posting. Fac…" at bounding box center [733, 406] width 1467 height 812
click at [1131, 158] on section "Connect your social accounts Connect your social accounts to start posting. Fac…" at bounding box center [733, 406] width 1467 height 812
